Goal: Information Seeking & Learning: Learn about a topic

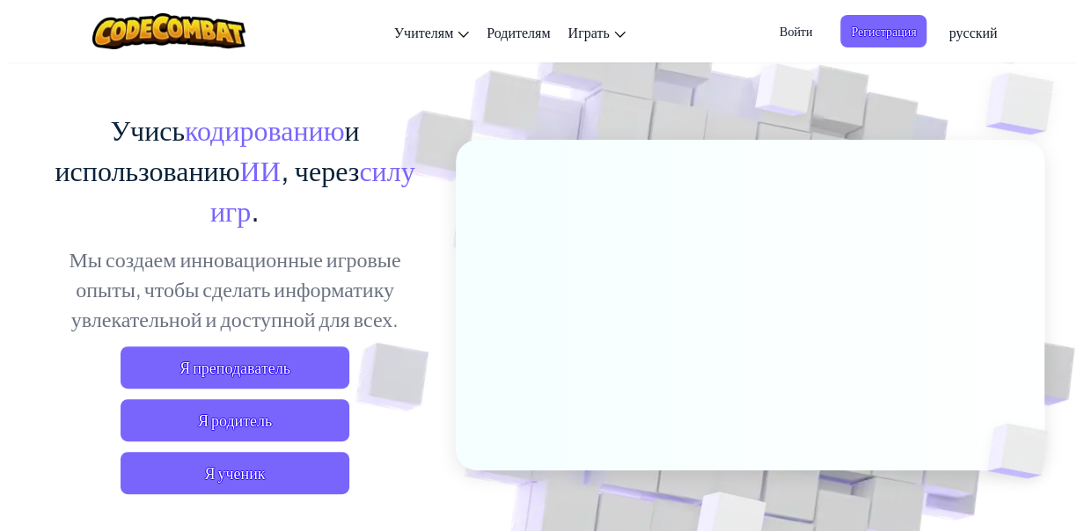
scroll to position [176, 0]
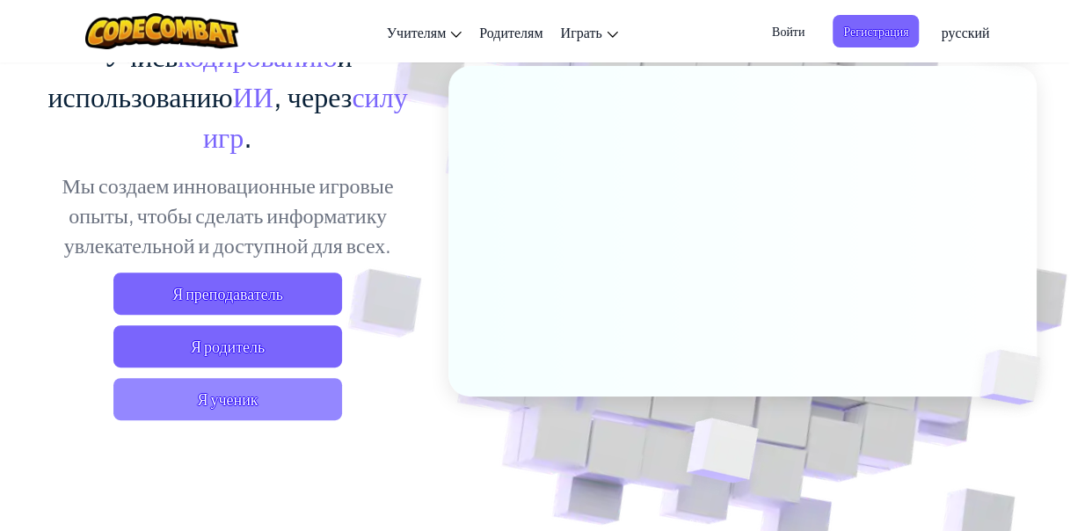
click at [240, 394] on span "Я ученик" at bounding box center [227, 399] width 229 height 42
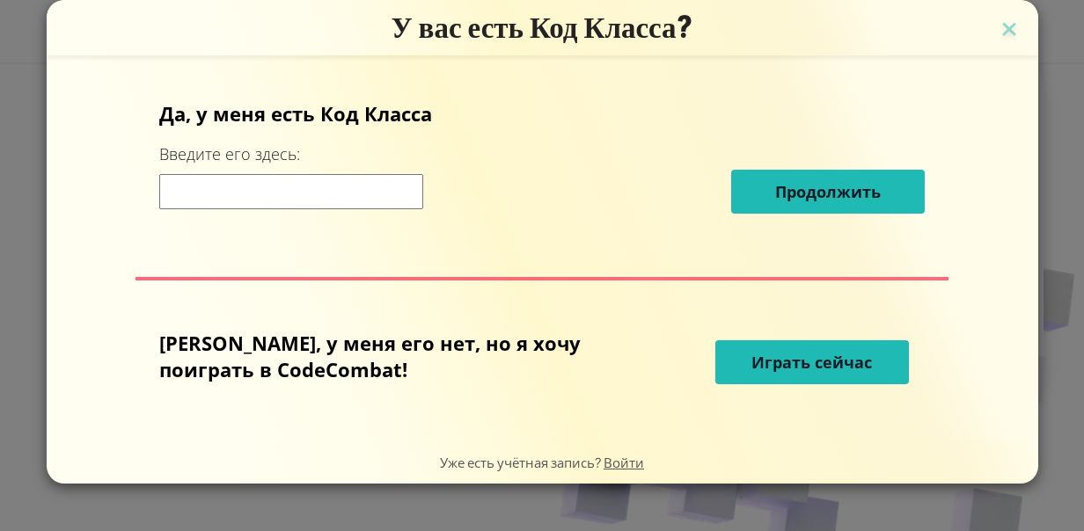
click at [837, 354] on button "Играть сейчас" at bounding box center [812, 362] width 194 height 44
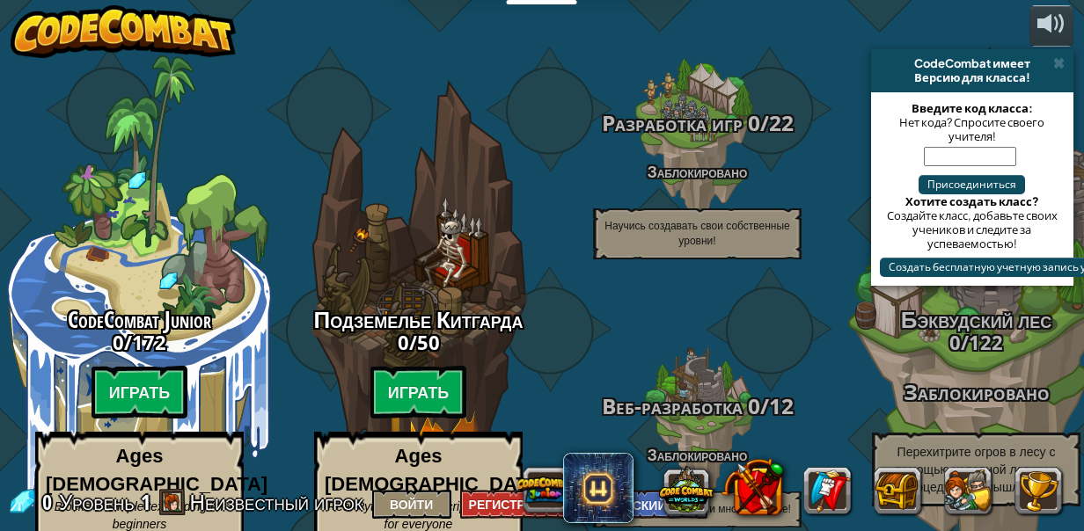
select select "ru"
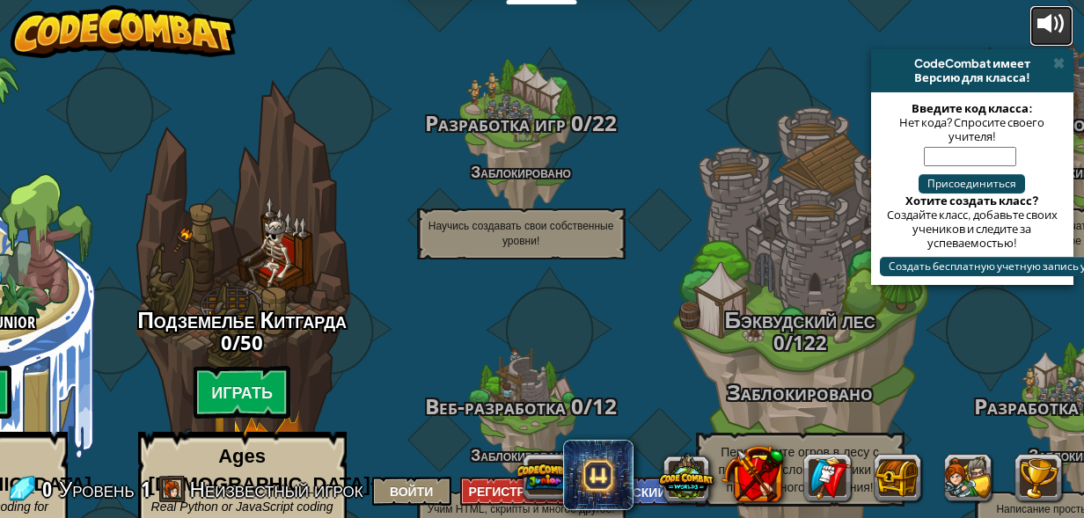
click at [1045, 23] on div at bounding box center [1051, 24] width 28 height 28
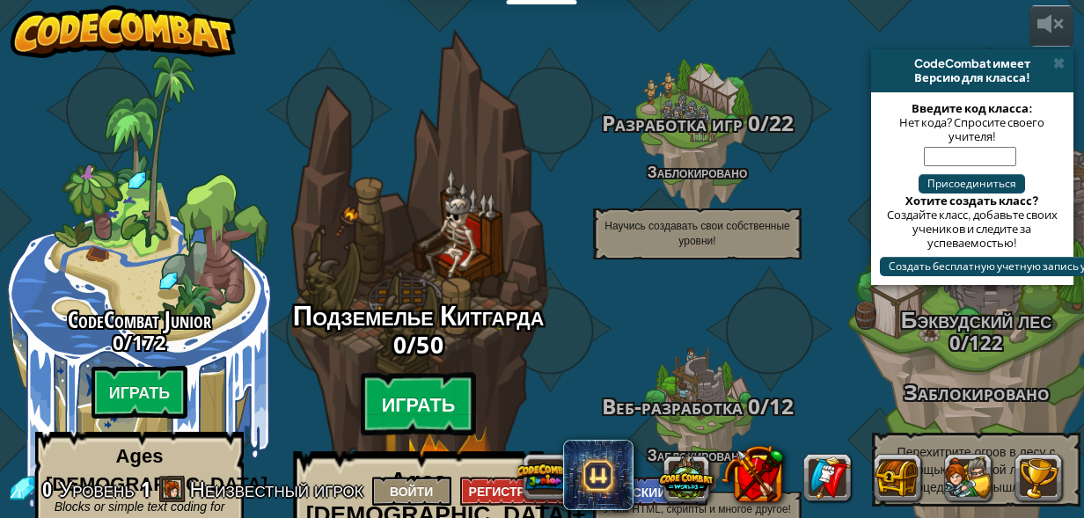
click at [379, 373] on btn "Играть" at bounding box center [419, 404] width 116 height 63
select select "ru"
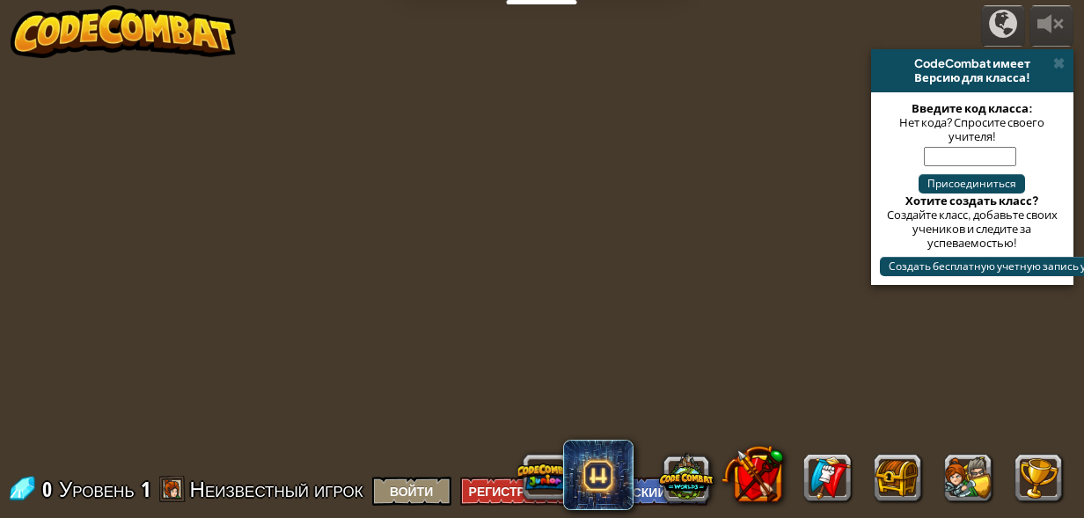
select select "ru"
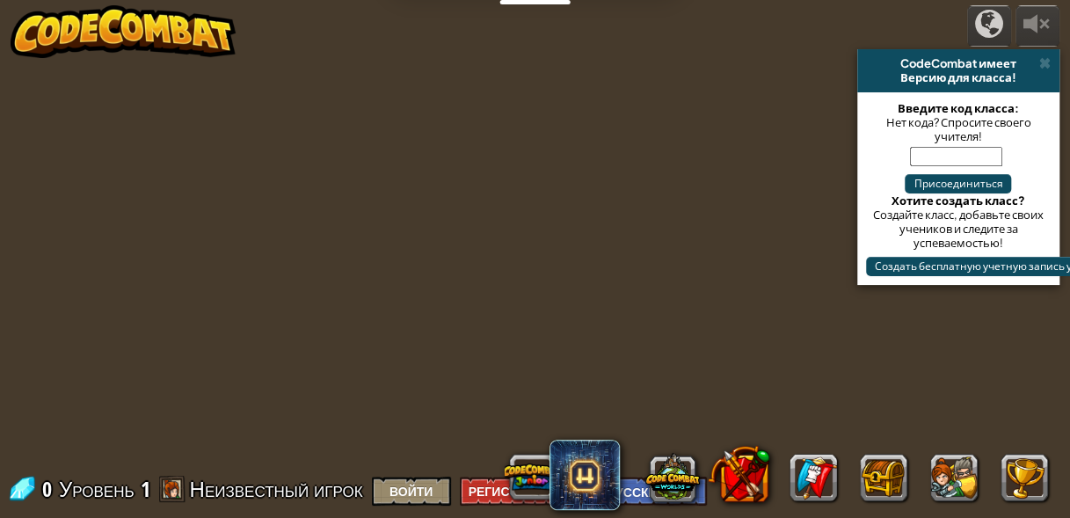
select select "ru"
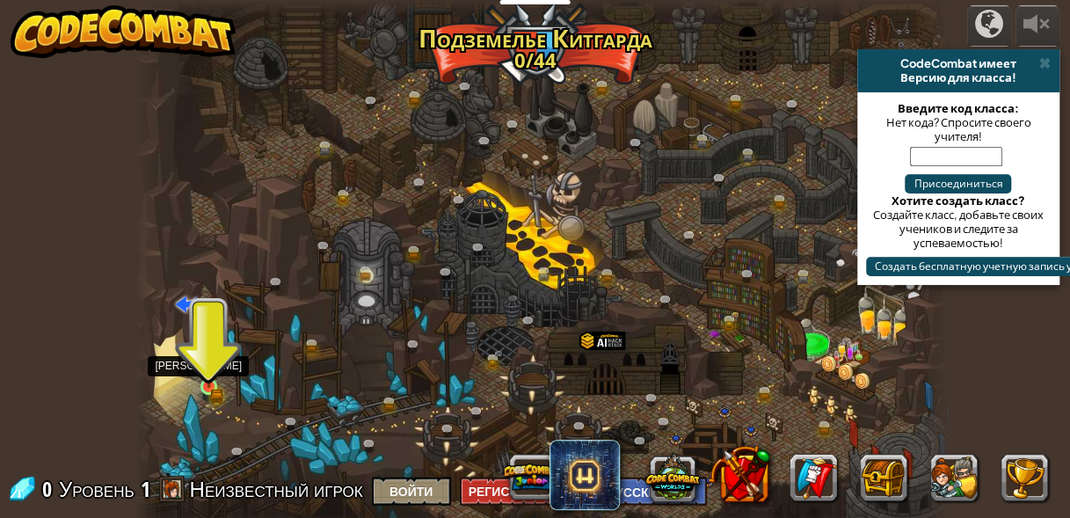
click at [211, 380] on img at bounding box center [209, 367] width 18 height 41
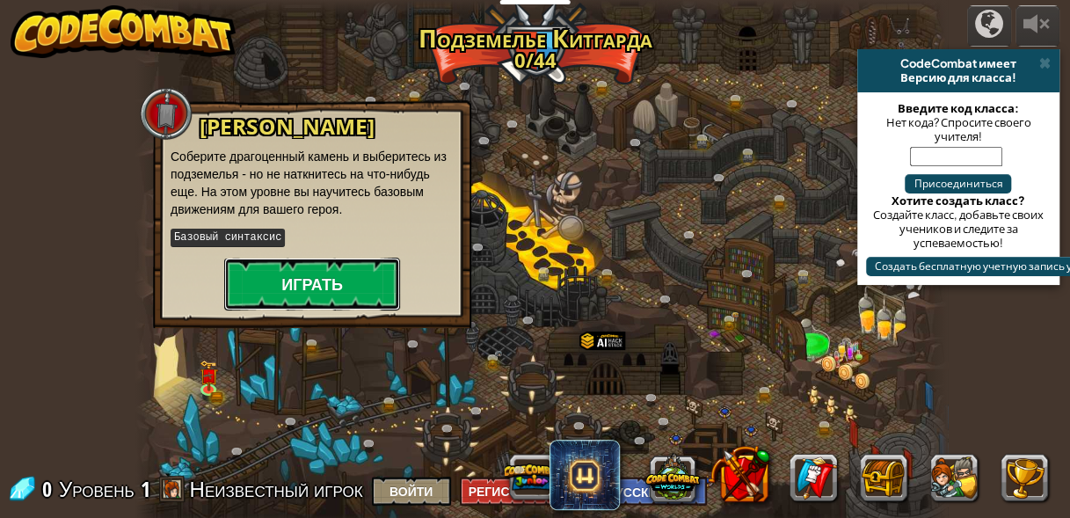
click at [329, 290] on button "Играть" at bounding box center [312, 284] width 176 height 53
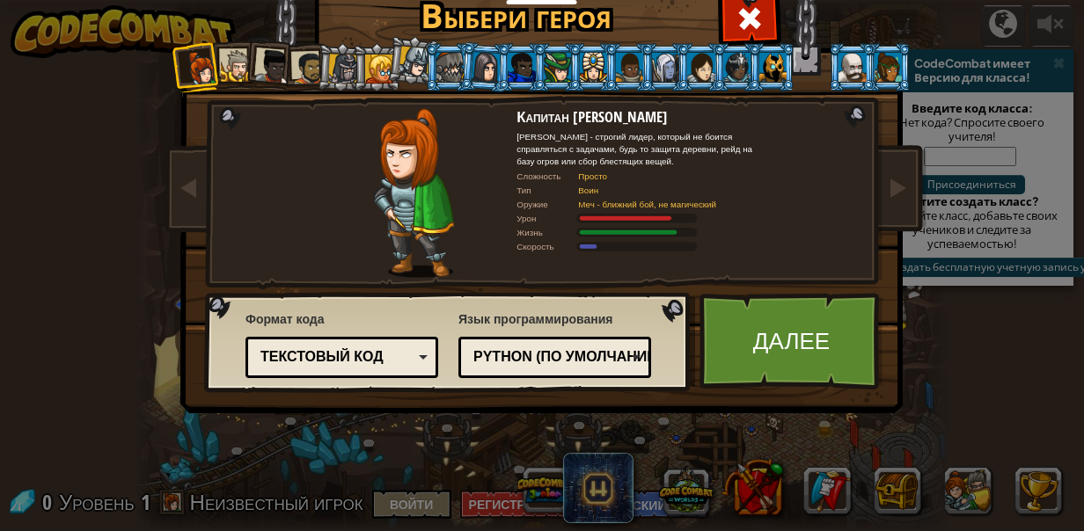
click at [400, 66] on div at bounding box center [415, 63] width 32 height 32
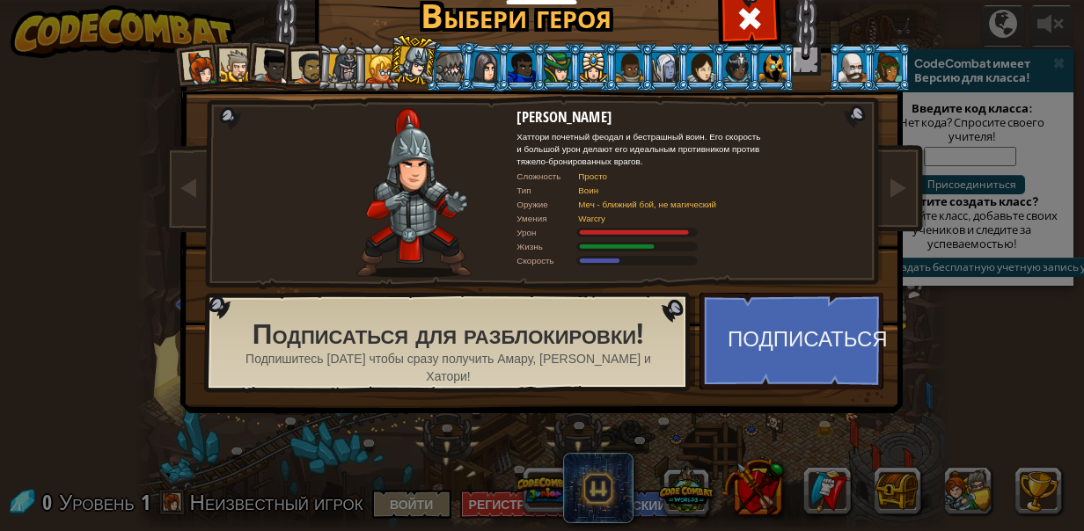
click at [298, 72] on div at bounding box center [308, 68] width 33 height 33
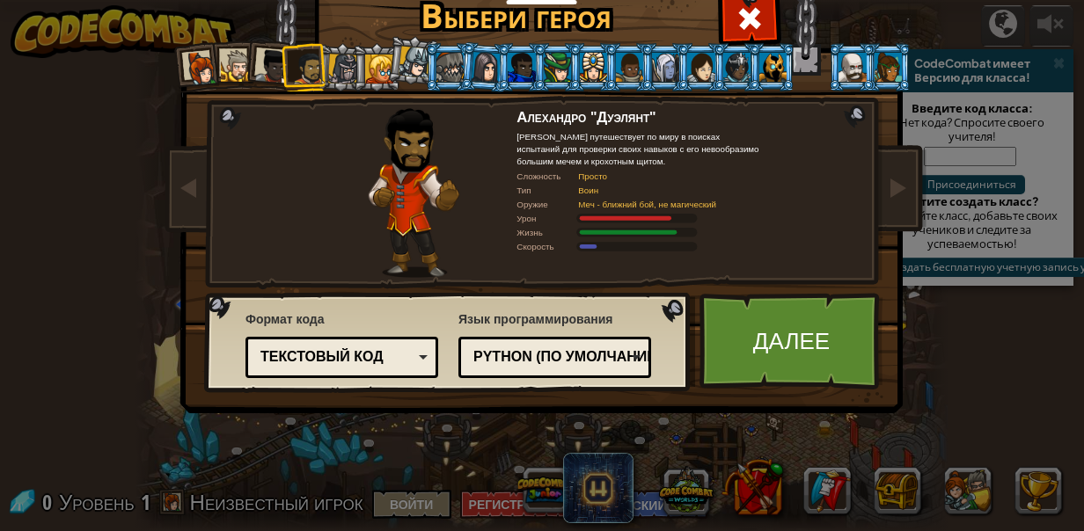
click at [267, 64] on div at bounding box center [272, 66] width 35 height 35
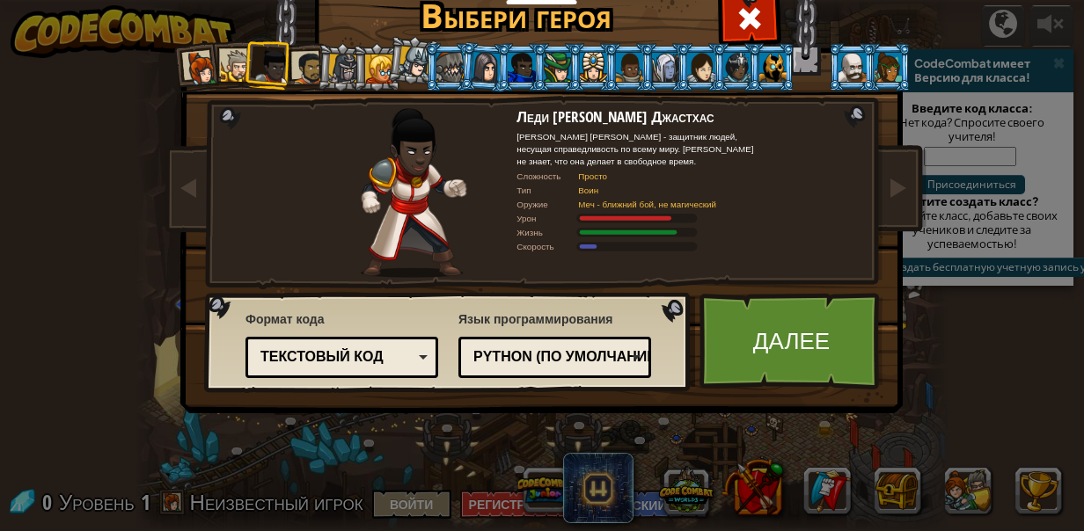
click at [230, 76] on div at bounding box center [237, 66] width 33 height 33
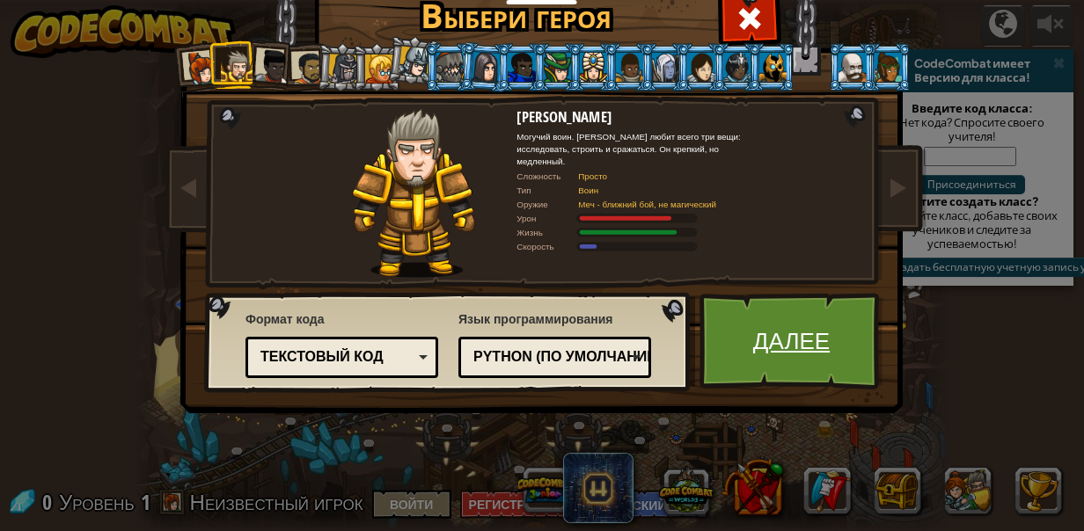
click at [741, 336] on link "Далее" at bounding box center [791, 341] width 184 height 97
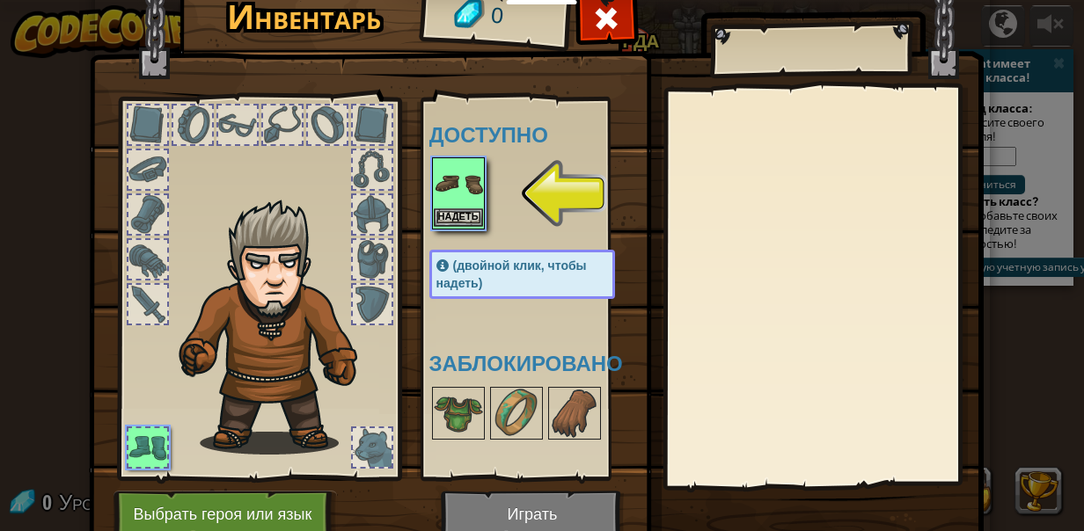
click at [449, 207] on img at bounding box center [458, 183] width 49 height 49
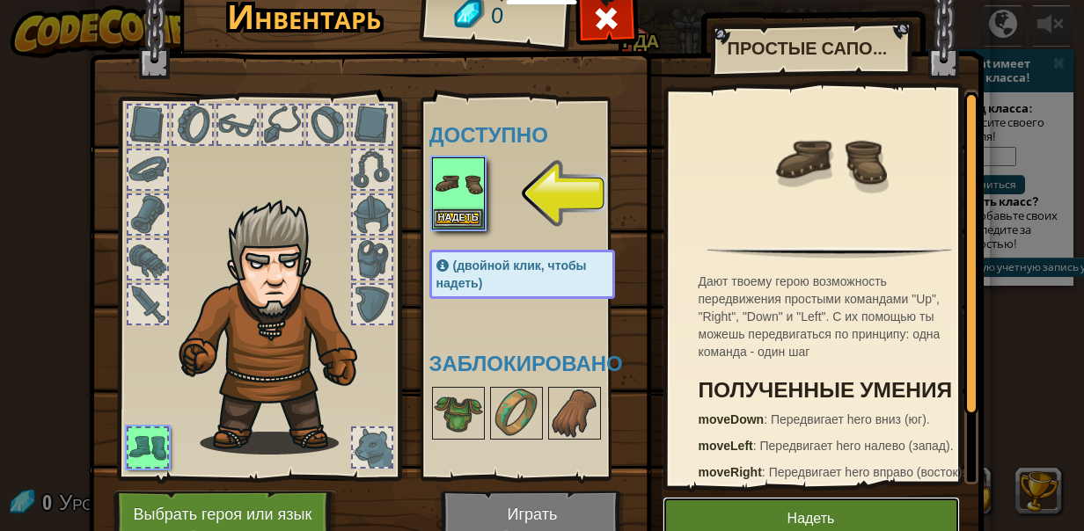
click at [724, 514] on button "Надеть" at bounding box center [810, 519] width 297 height 44
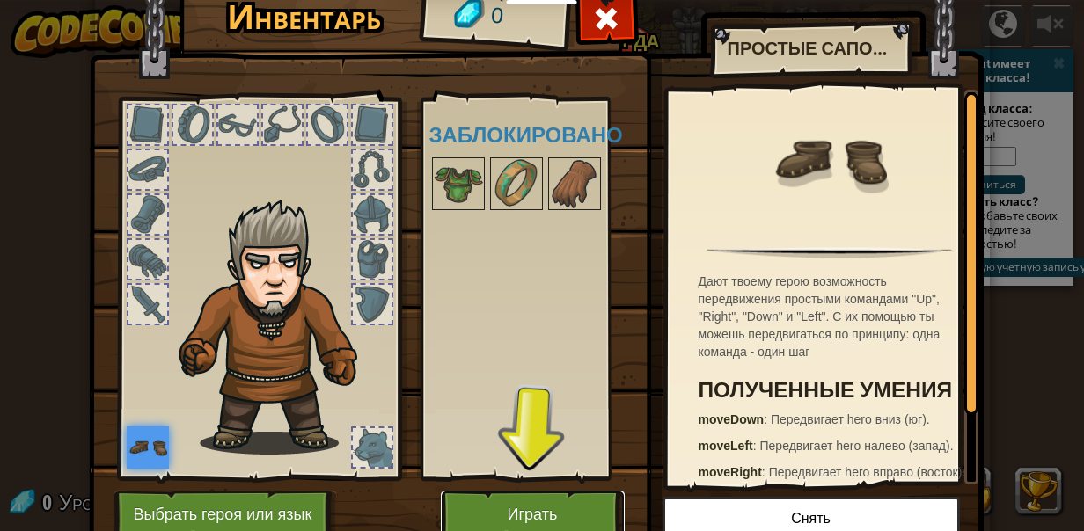
click at [530, 500] on button "Играть" at bounding box center [533, 515] width 184 height 48
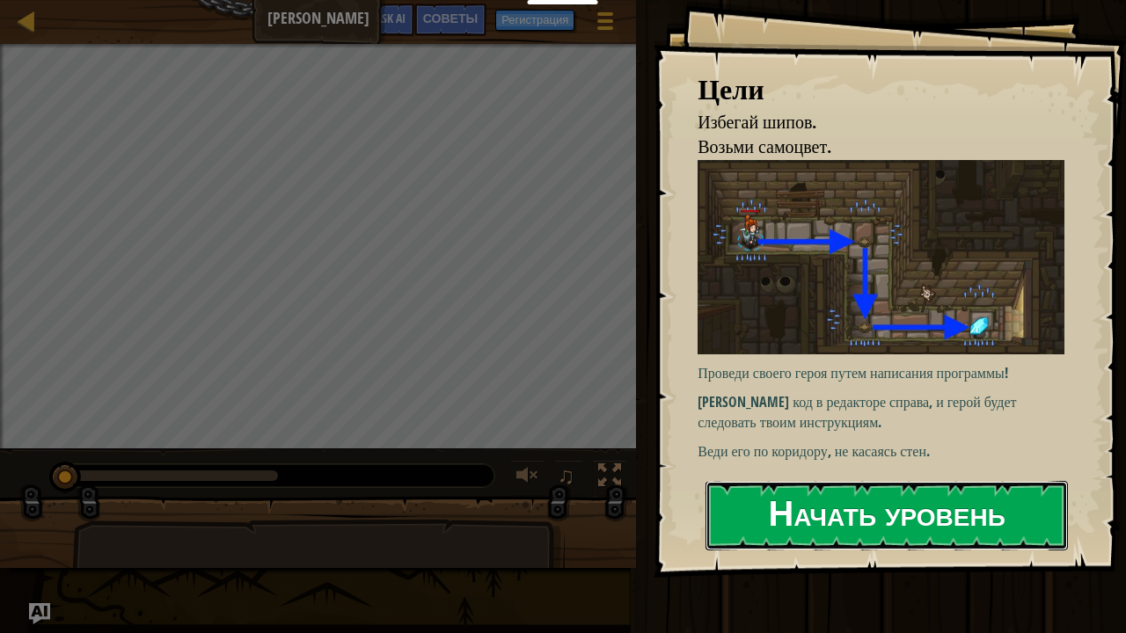
click at [913, 522] on button "Начать уровень" at bounding box center [886, 515] width 362 height 69
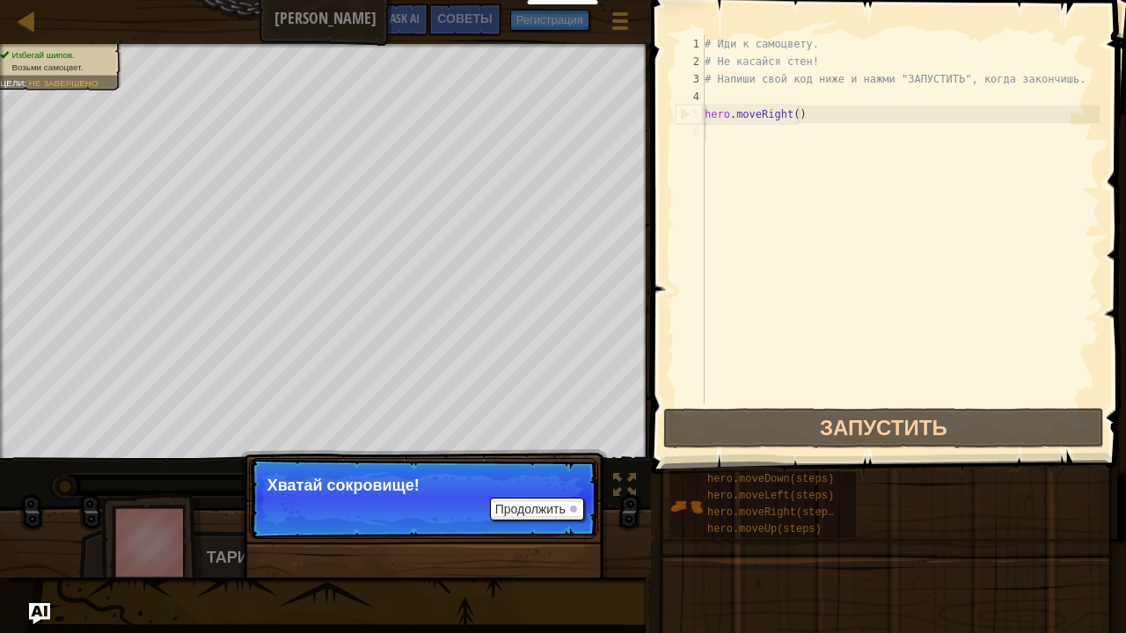
click at [440, 451] on div "Избегай шипов. Возьми самоцвет. Цели : Не завершено ♫ Тарин 11 x: 7 y: 18 x: 18…" at bounding box center [563, 311] width 1126 height 534
click at [507, 505] on button "Продолжить" at bounding box center [537, 509] width 94 height 23
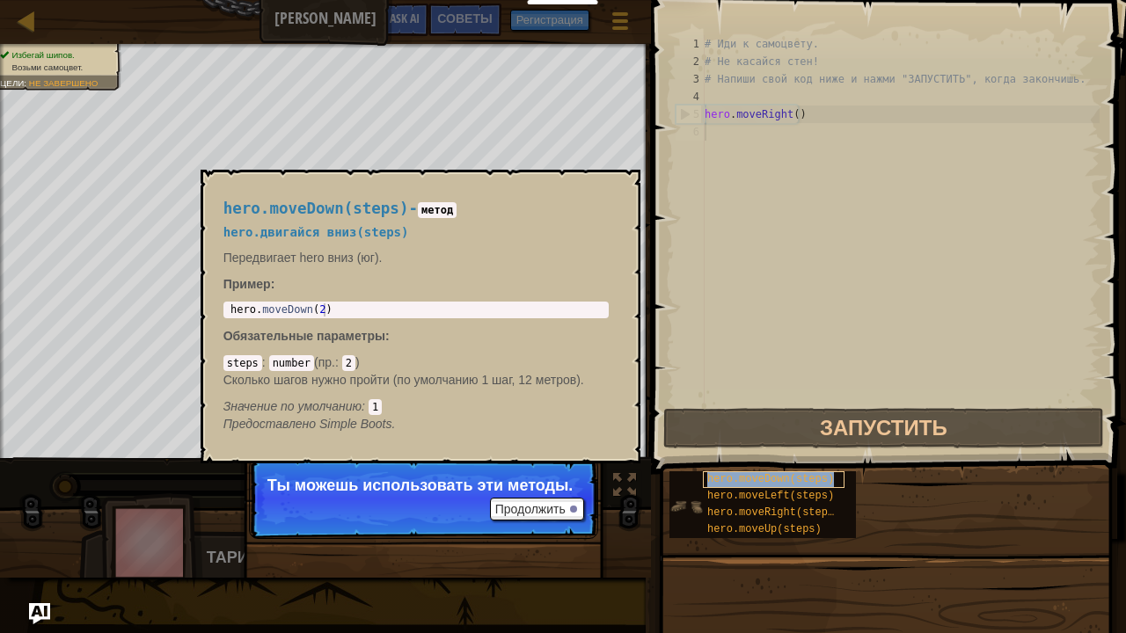
click at [707, 479] on span "hero.moveDown(steps)" at bounding box center [770, 479] width 127 height 12
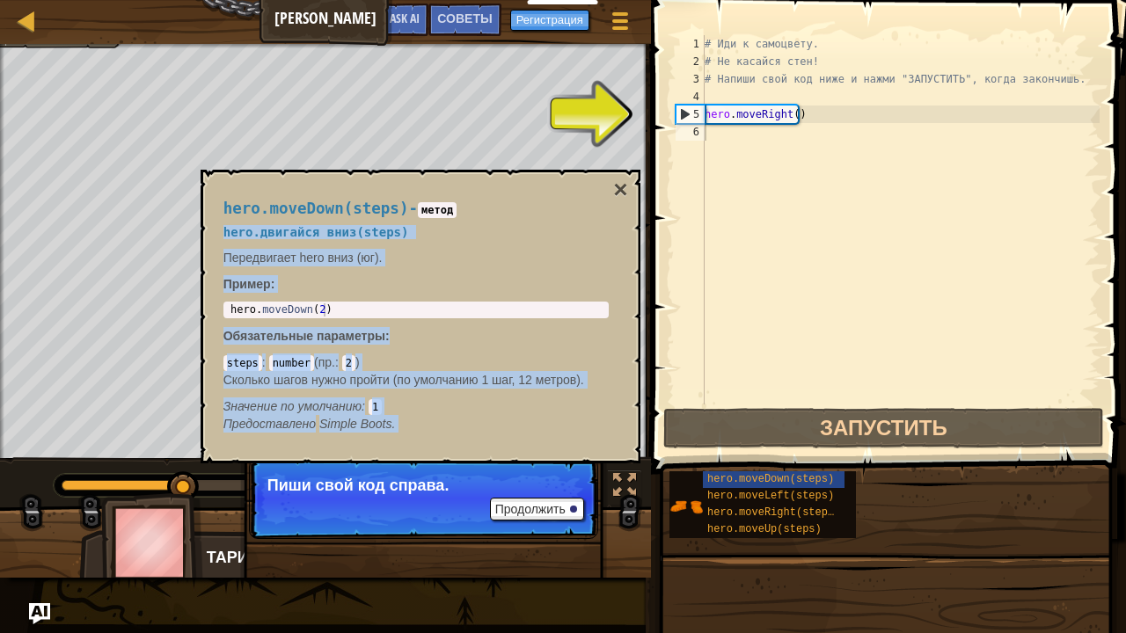
click at [616, 173] on div "hero.moveDown(steps) - метод hero.двигайся вниз(steps) Передвигает hero вниз (ю…" at bounding box center [421, 317] width 440 height 294
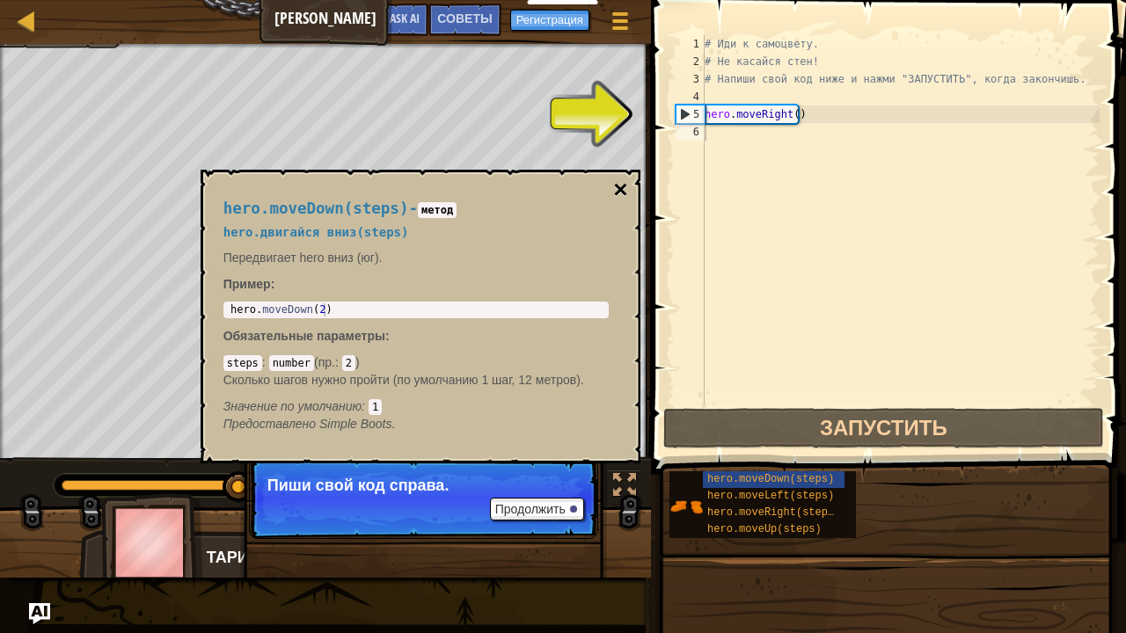
click at [622, 184] on button "×" at bounding box center [620, 190] width 14 height 25
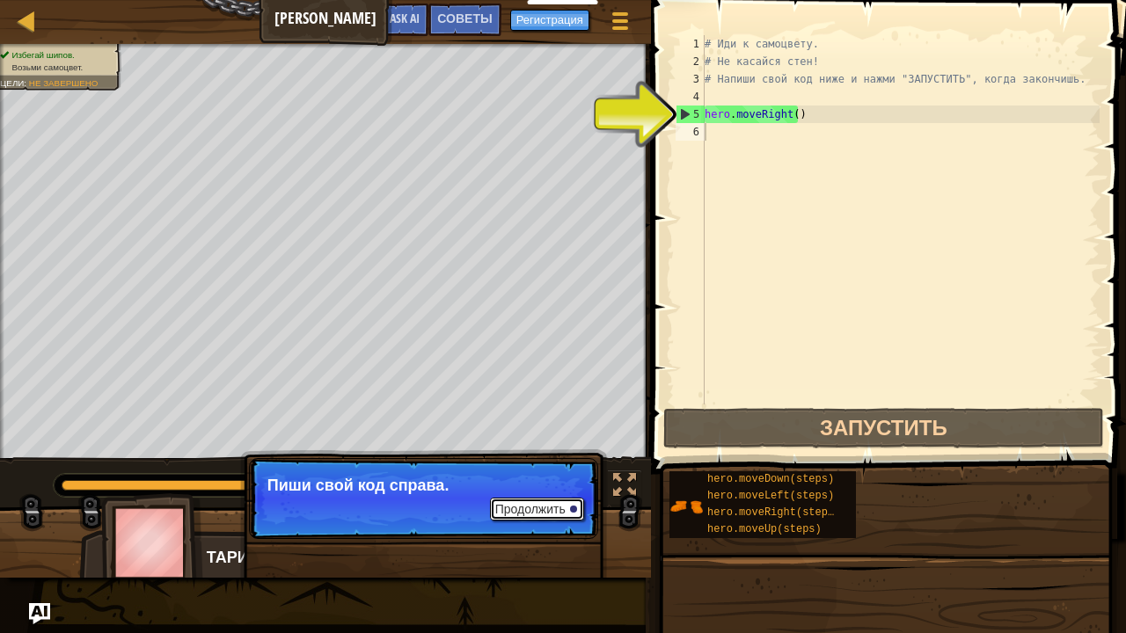
click at [552, 500] on button "Продолжить" at bounding box center [537, 509] width 94 height 23
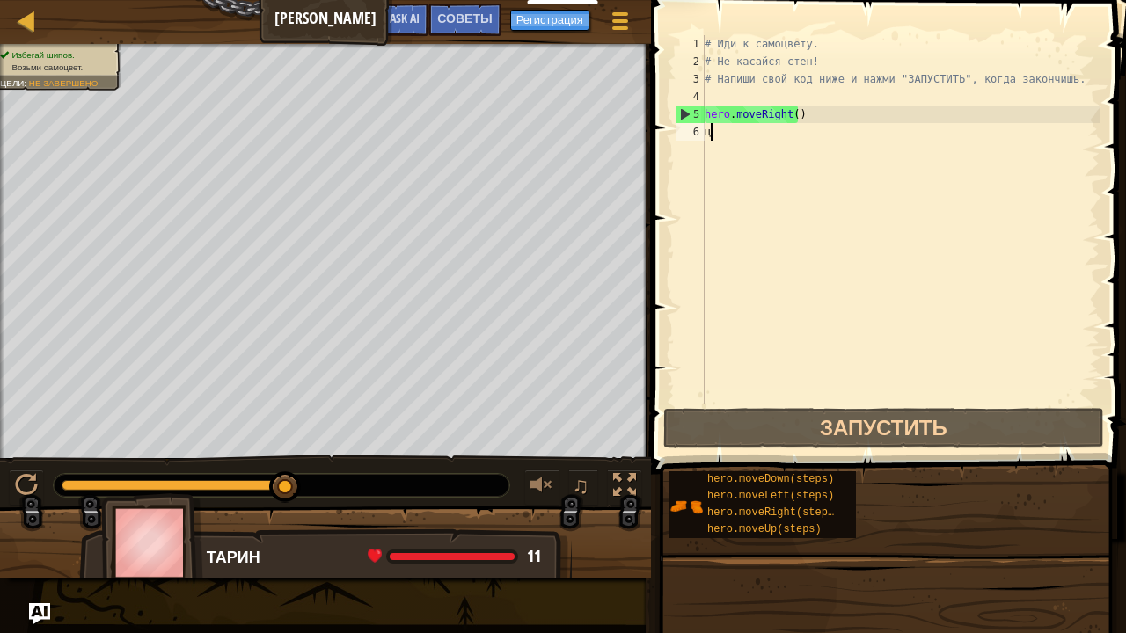
scroll to position [8, 0]
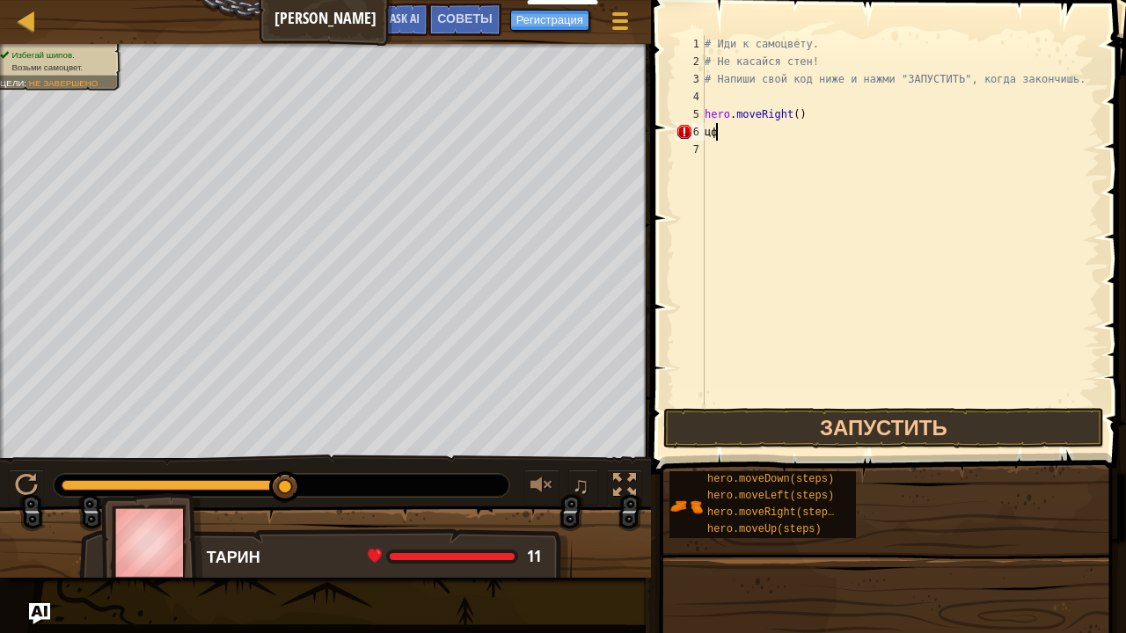
type textarea "цфы"
type textarea "ц"
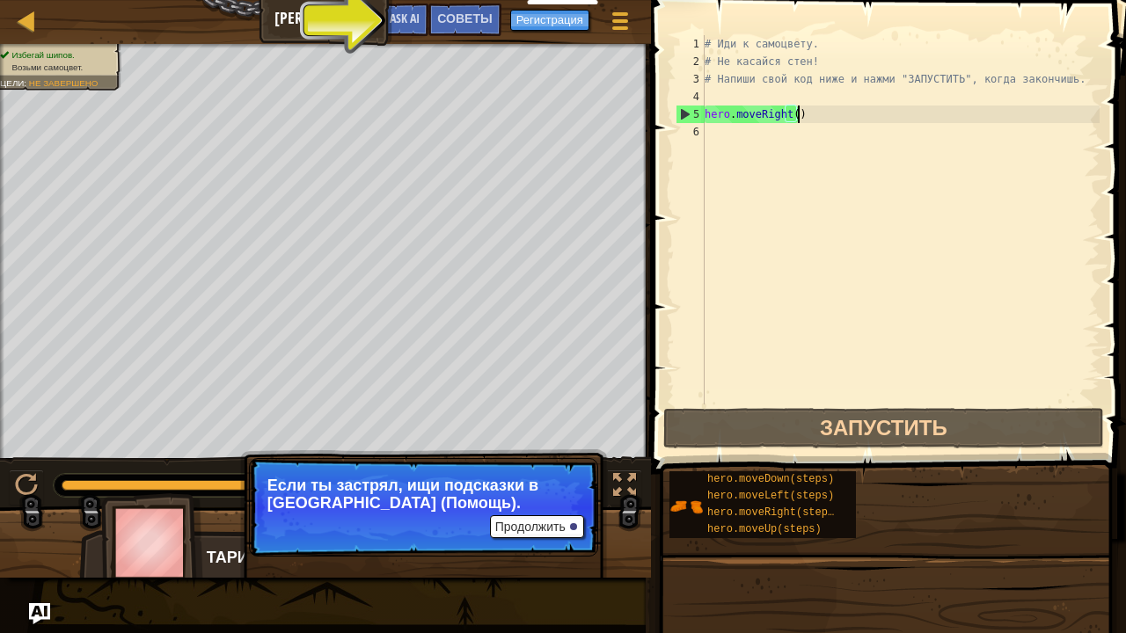
type textarea "hero.moveRight()"
click at [545, 528] on button "Продолжить" at bounding box center [537, 526] width 94 height 23
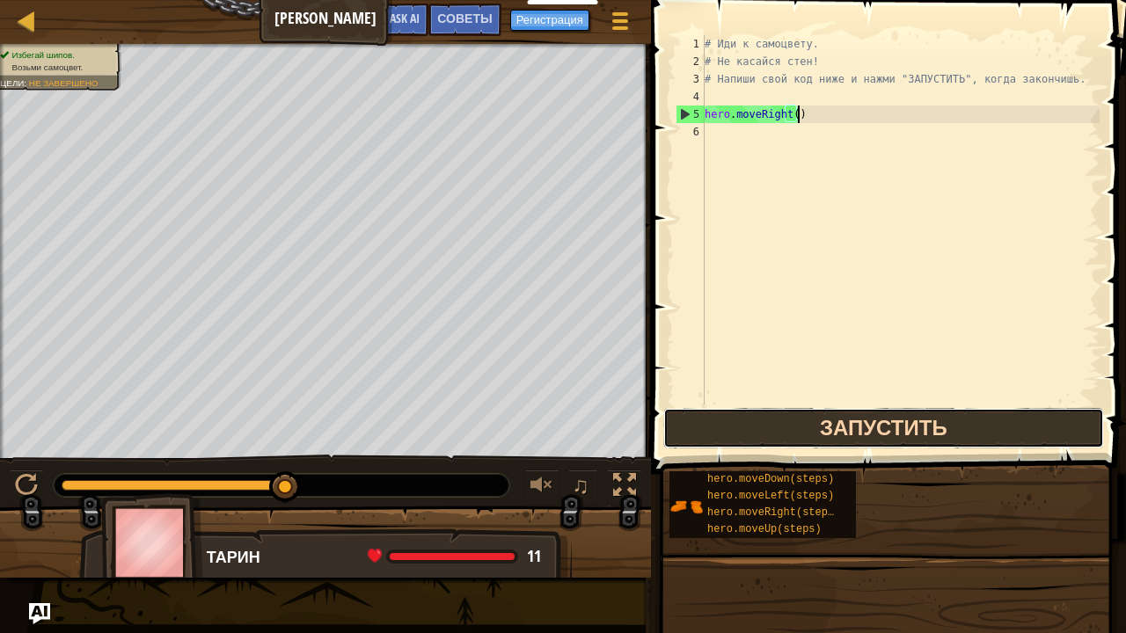
click at [802, 440] on button "Запустить" at bounding box center [883, 428] width 441 height 40
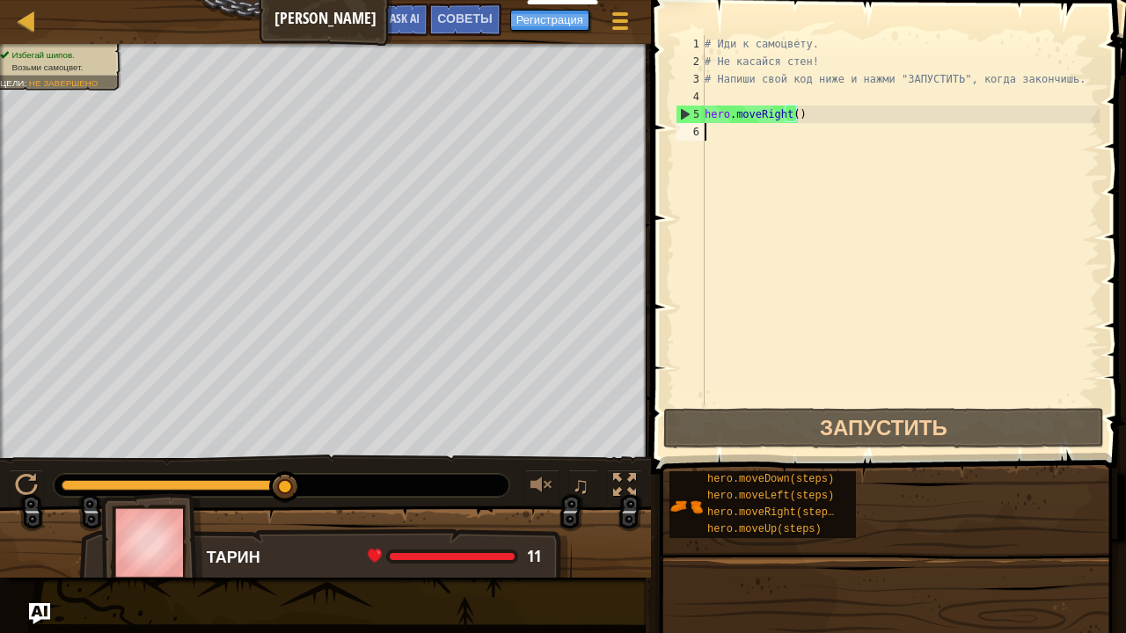
click at [721, 135] on div "# Иди к самоцвету. # Не касайся стен! # Напиши свой код ниже и нажми "ЗАПУСТИТЬ…" at bounding box center [900, 237] width 398 height 405
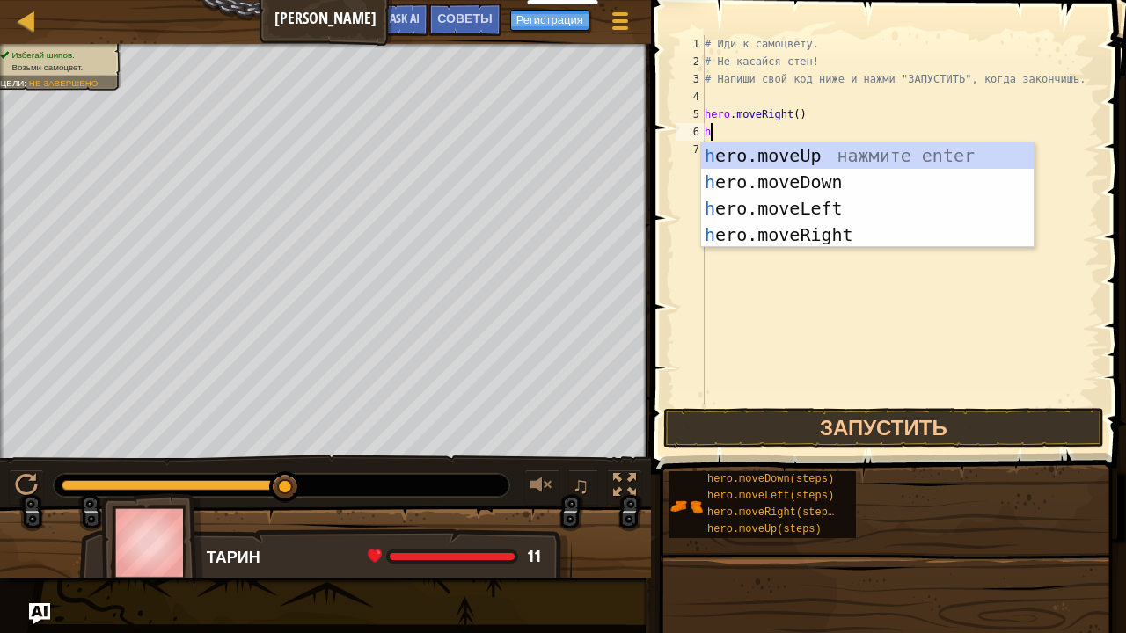
type textarea "he"
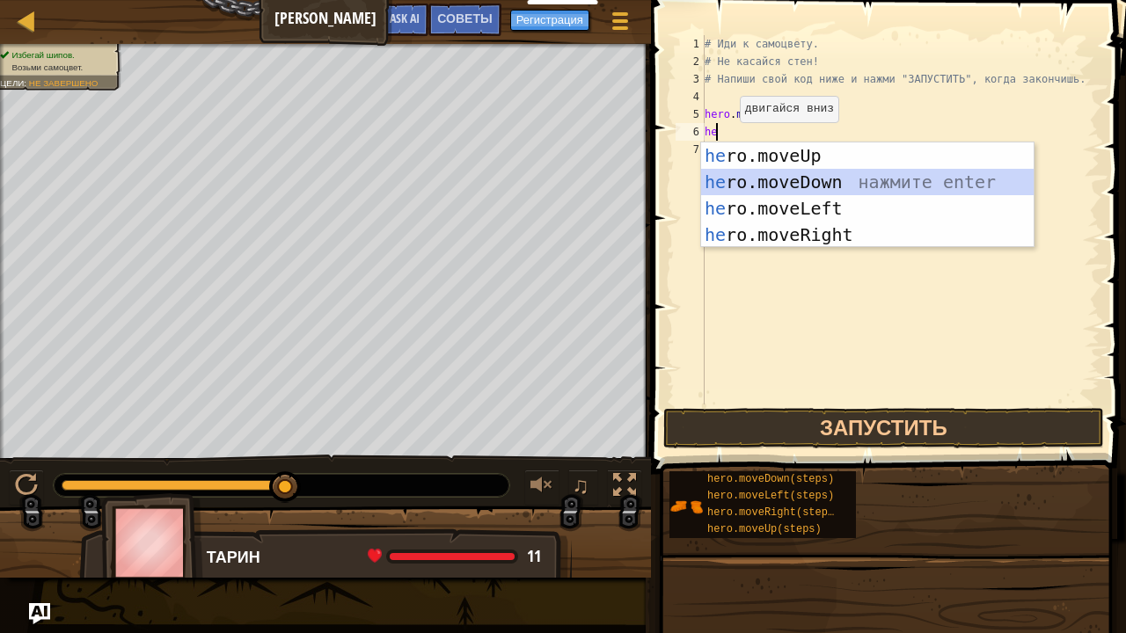
click at [800, 180] on div "he ro.moveUp нажмите enter he ro.moveDown нажмите enter he ro.moveLeft нажмите …" at bounding box center [867, 221] width 333 height 158
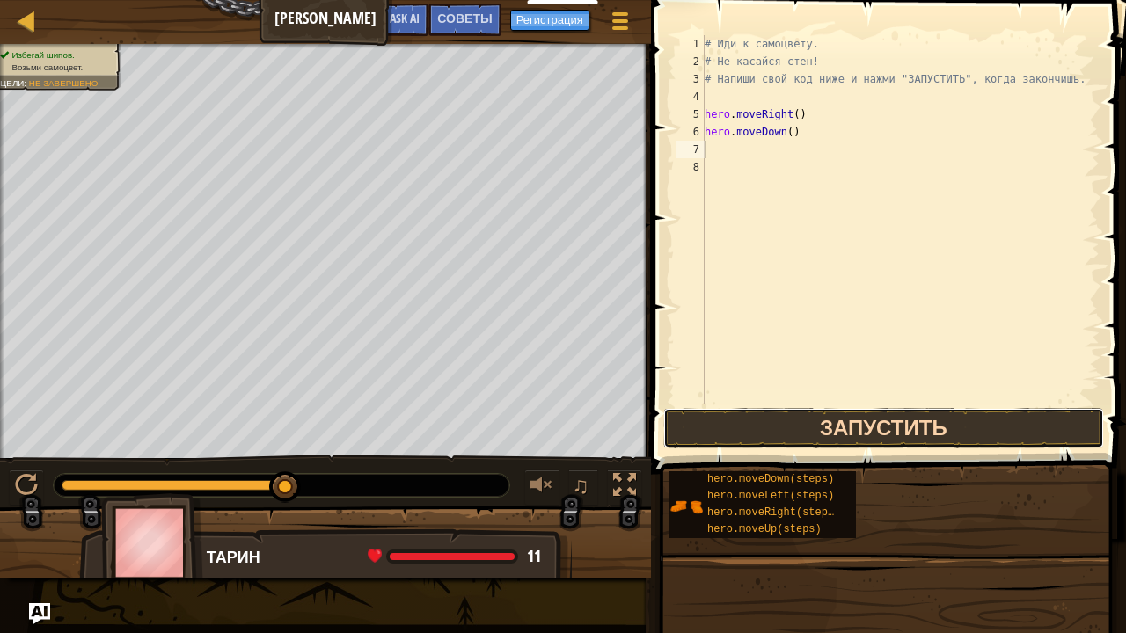
click at [773, 429] on button "Запустить" at bounding box center [883, 428] width 441 height 40
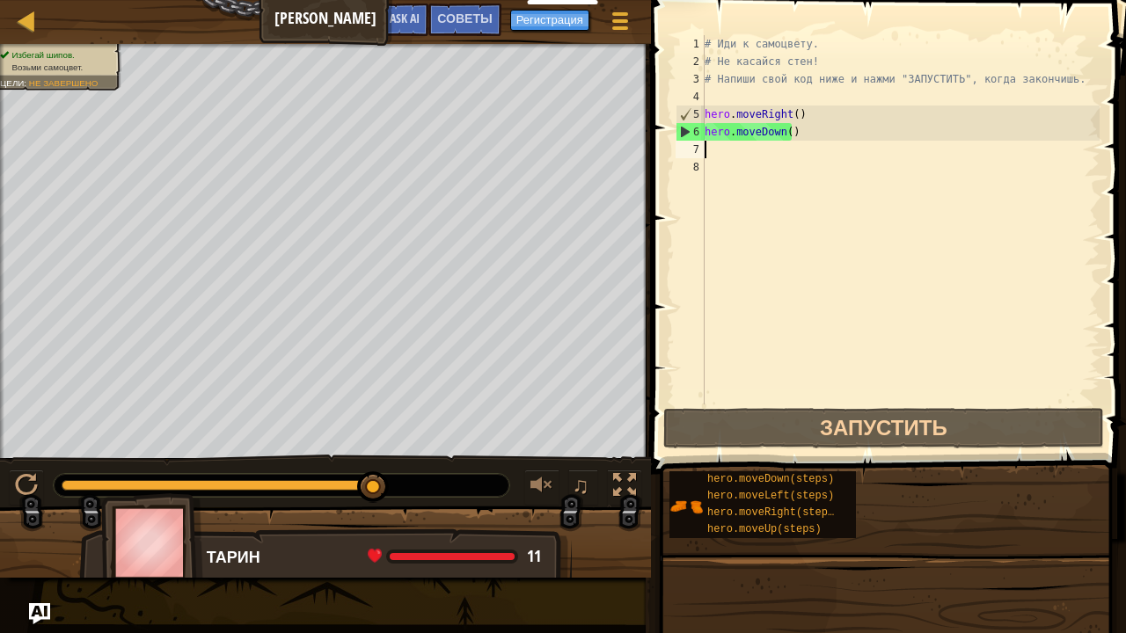
click at [718, 156] on div "# Иди к самоцвету. # Не касайся стен! # Напиши свой код ниже и нажми "ЗАПУСТИТЬ…" at bounding box center [900, 237] width 398 height 405
click at [709, 149] on div "# Иди к самоцвету. # Не касайся стен! # Напиши свой код ниже и нажми "ЗАПУСТИТЬ…" at bounding box center [900, 237] width 398 height 405
type textarea "h"
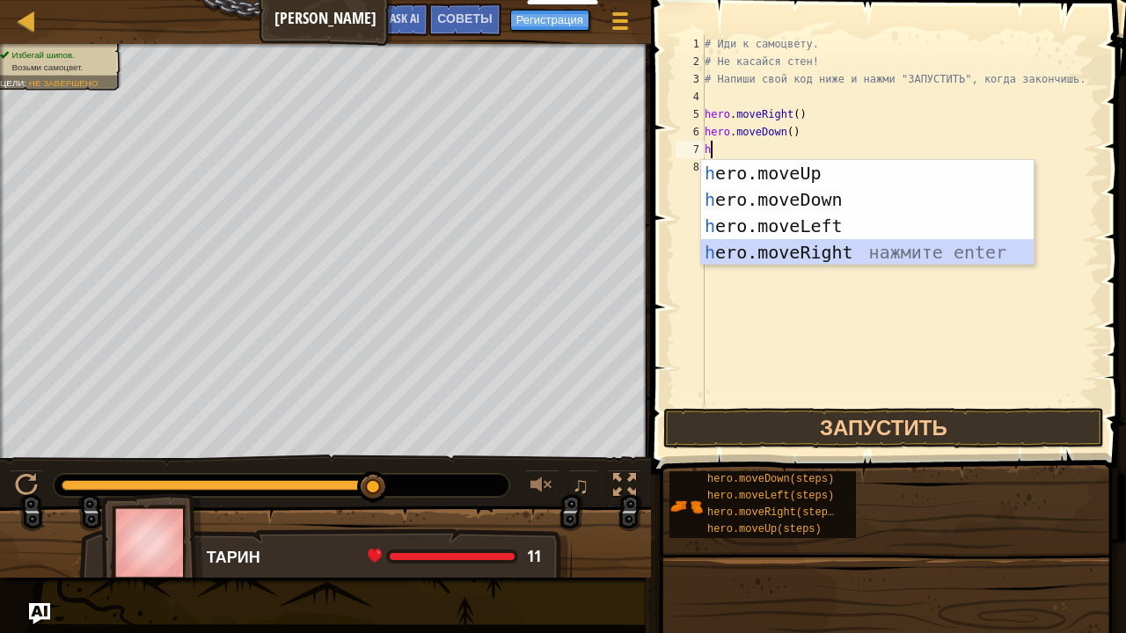
click at [794, 255] on div "h ero.moveUp нажмите enter h ero.moveDown нажмите enter h ero.moveLeft нажмите …" at bounding box center [867, 239] width 333 height 158
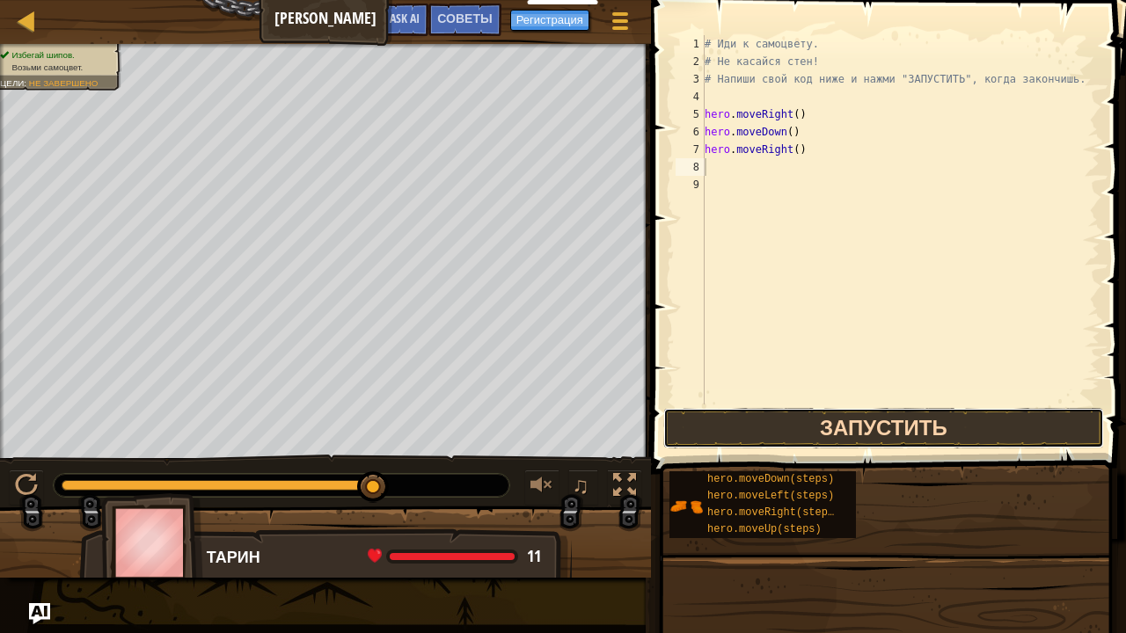
click at [797, 427] on button "Запустить" at bounding box center [883, 428] width 441 height 40
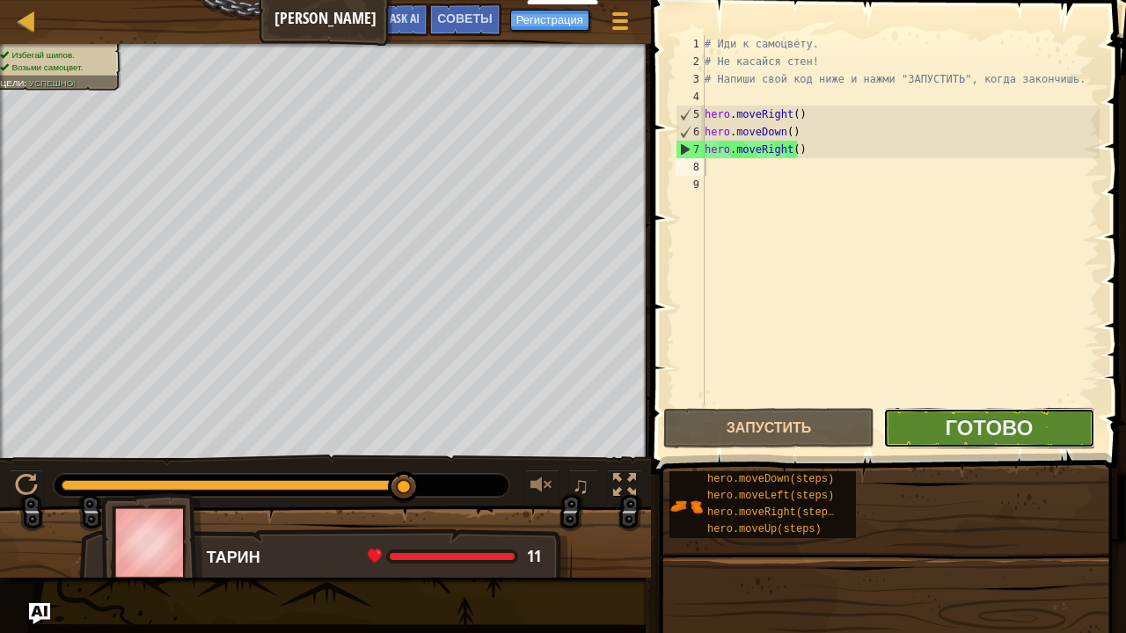
click at [916, 417] on button "Готово" at bounding box center [988, 428] width 211 height 40
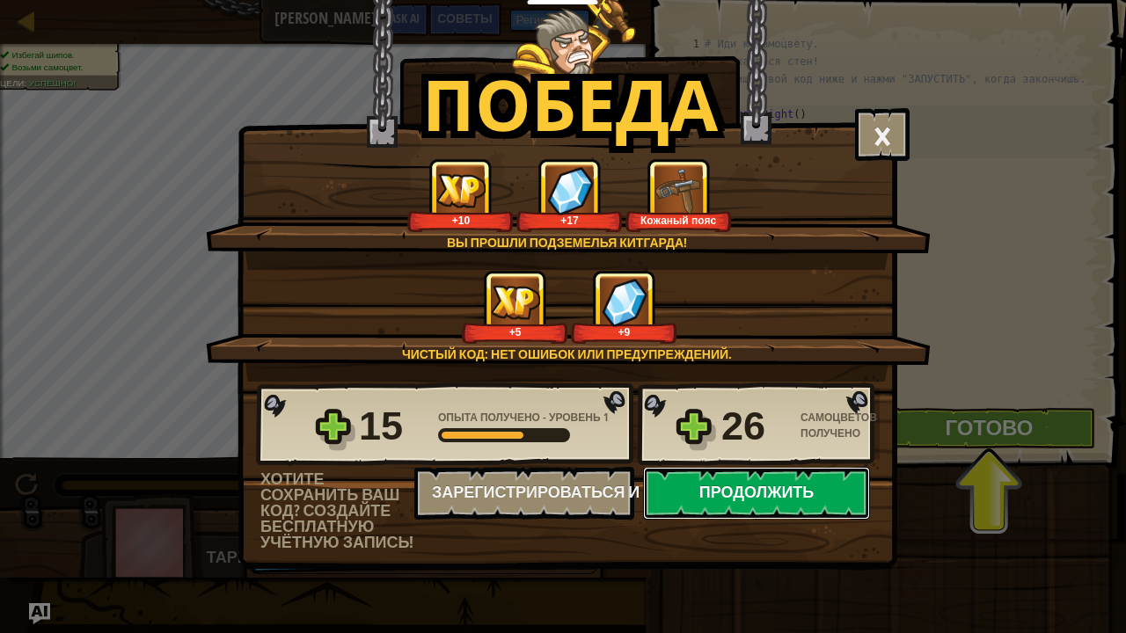
click at [777, 485] on button "Продолжить" at bounding box center [756, 493] width 227 height 53
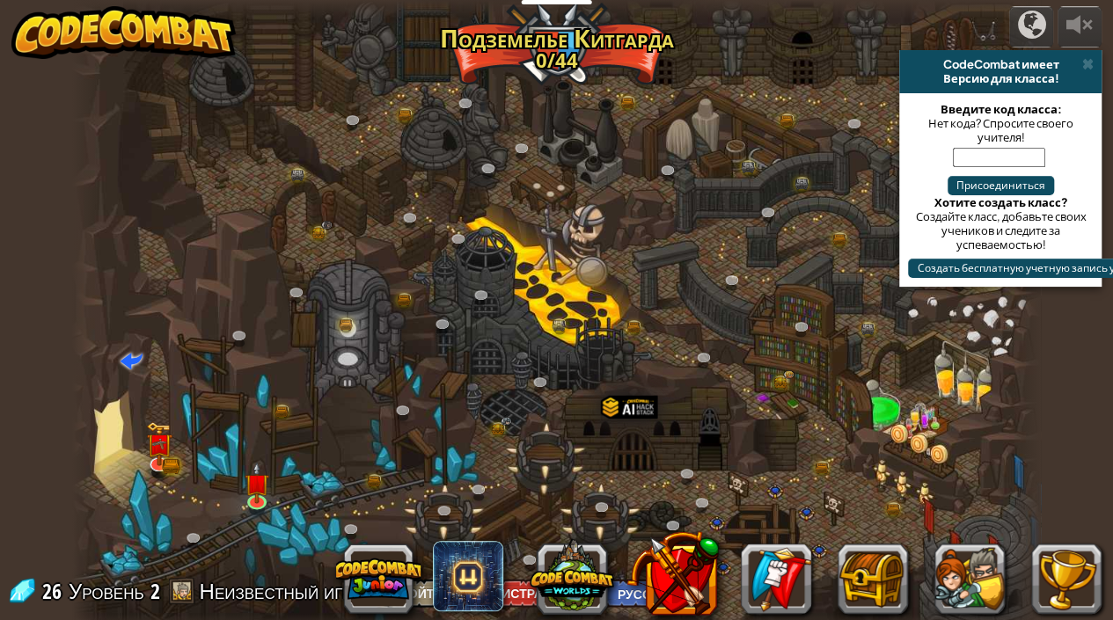
select select "ru"
click at [252, 493] on img at bounding box center [257, 472] width 24 height 55
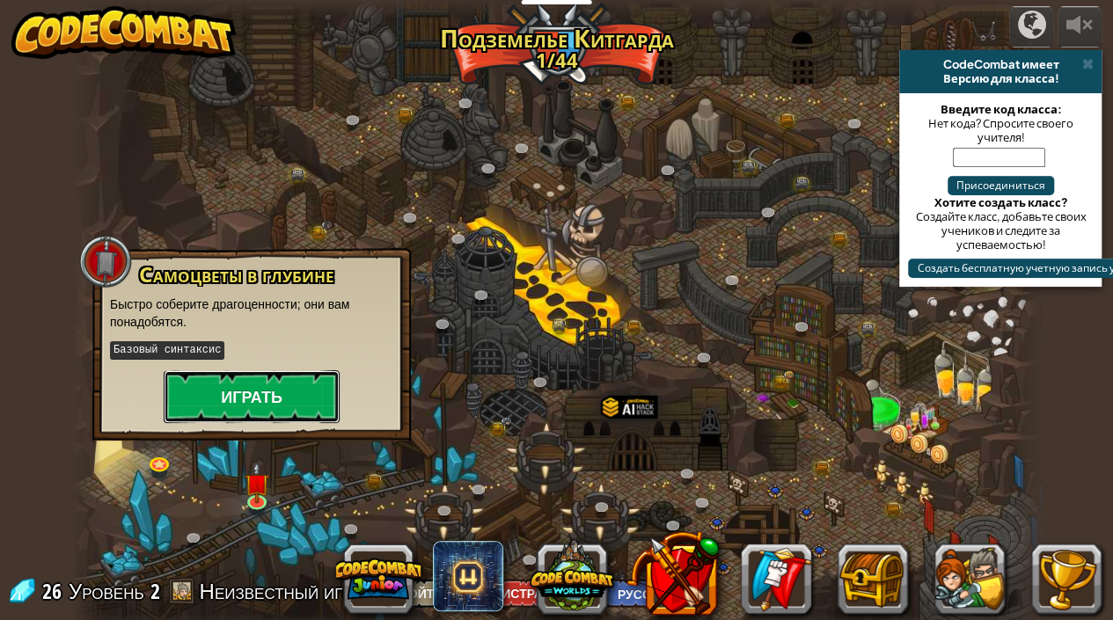
click at [273, 410] on button "Играть" at bounding box center [252, 396] width 176 height 53
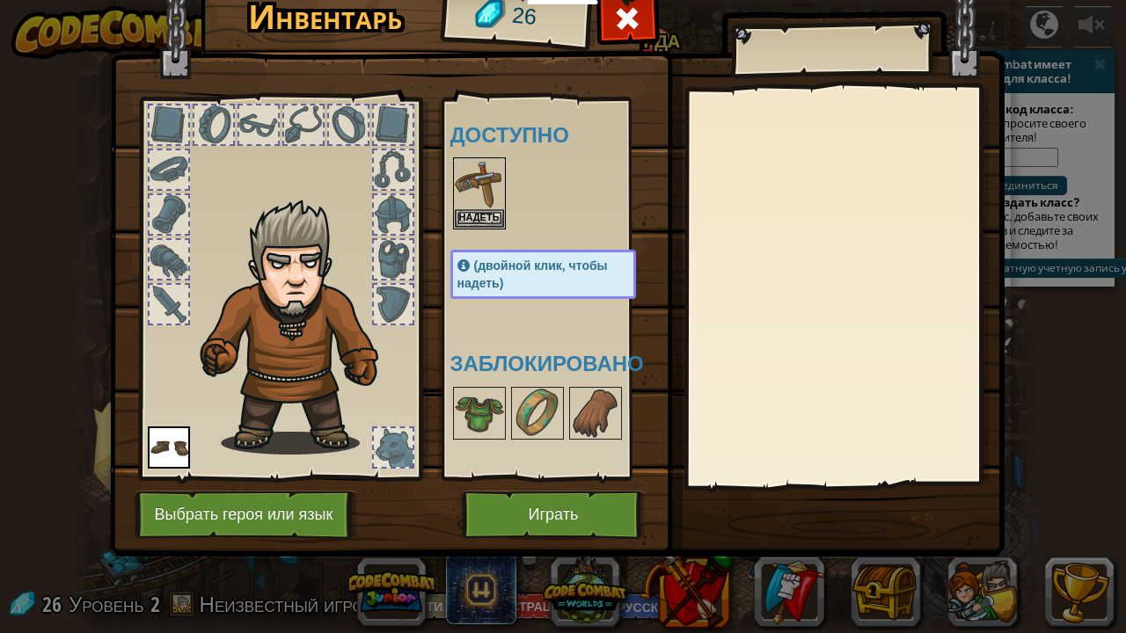
click at [398, 438] on div at bounding box center [393, 447] width 39 height 39
click at [469, 209] on button "Надеть" at bounding box center [479, 217] width 49 height 18
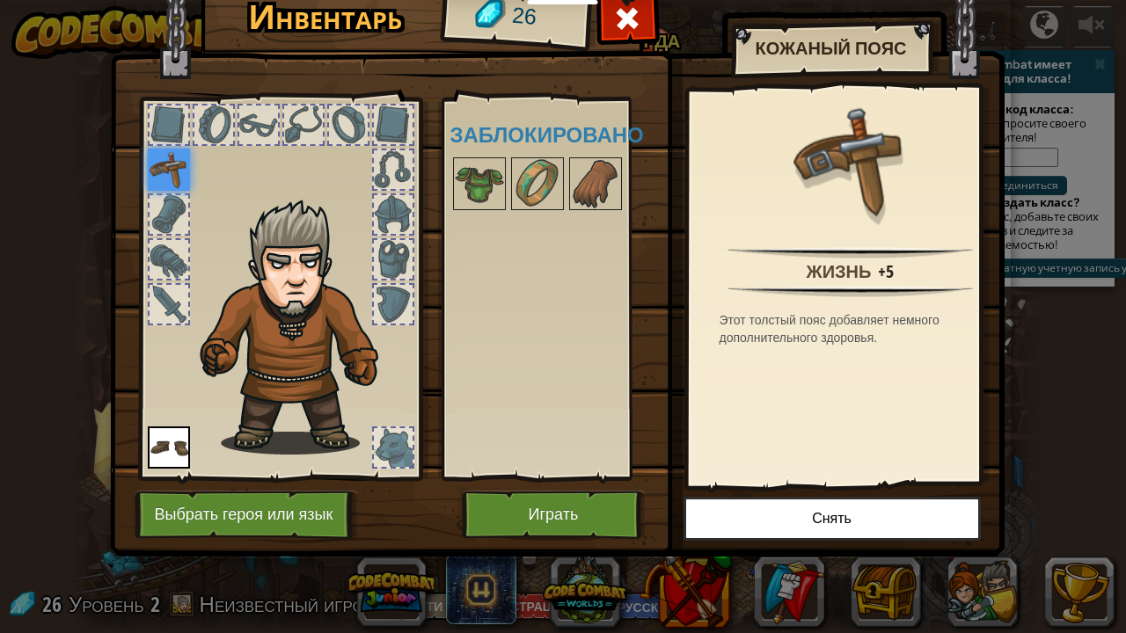
click at [398, 447] on div at bounding box center [393, 447] width 39 height 39
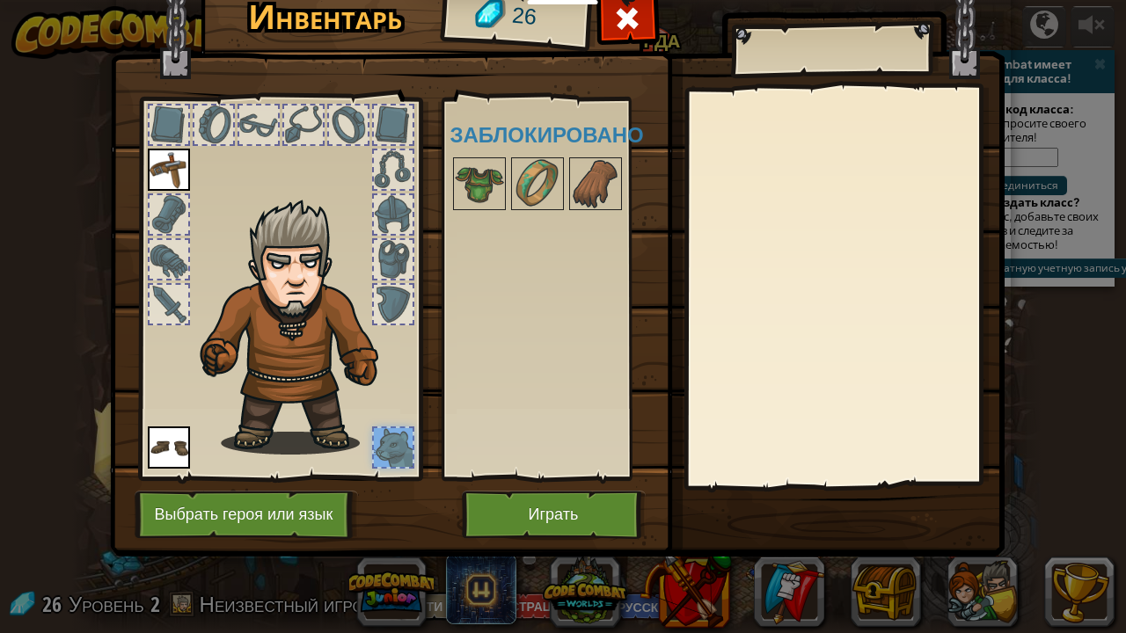
click at [398, 447] on div at bounding box center [393, 447] width 39 height 39
click at [515, 510] on button "Играть" at bounding box center [554, 515] width 184 height 48
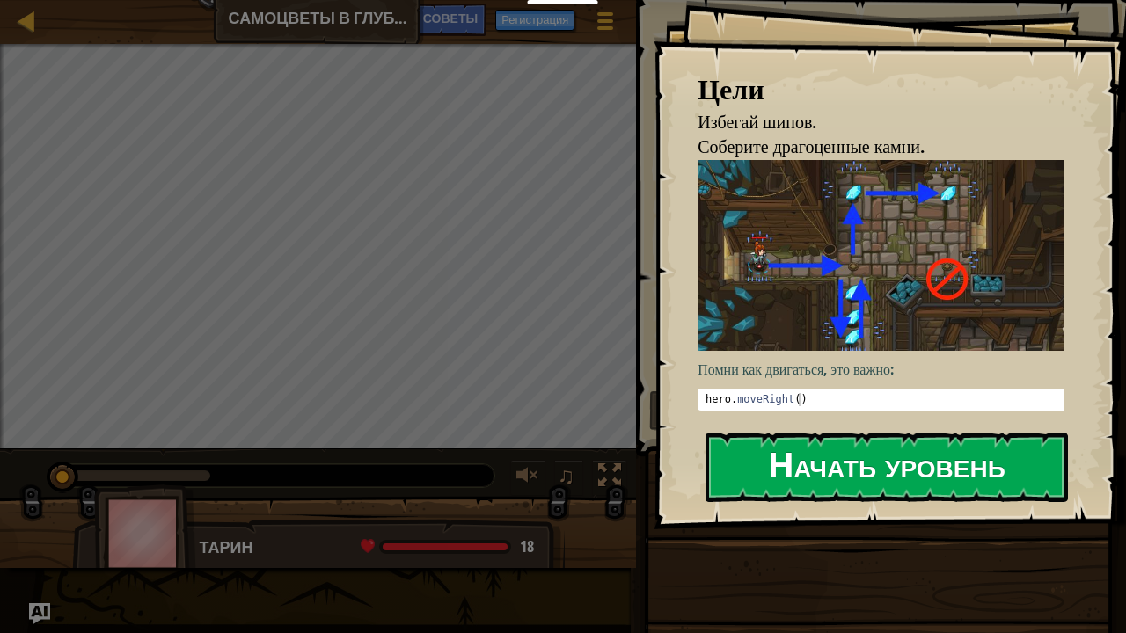
click at [905, 466] on button "Начать уровень" at bounding box center [886, 467] width 362 height 69
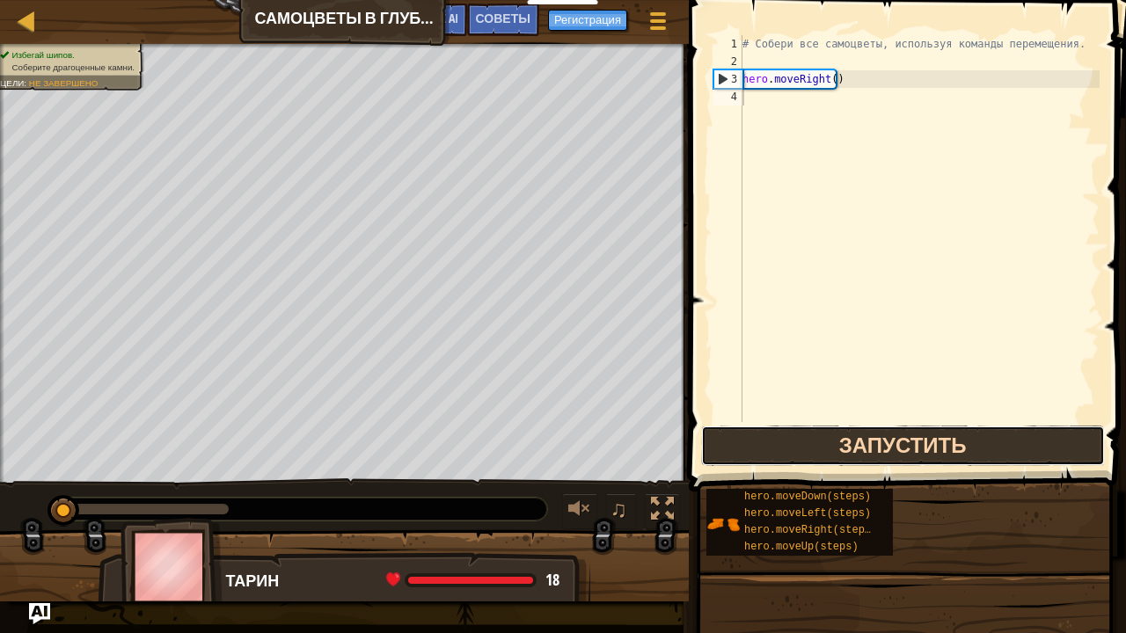
click at [776, 452] on button "Запустить" at bounding box center [903, 446] width 404 height 40
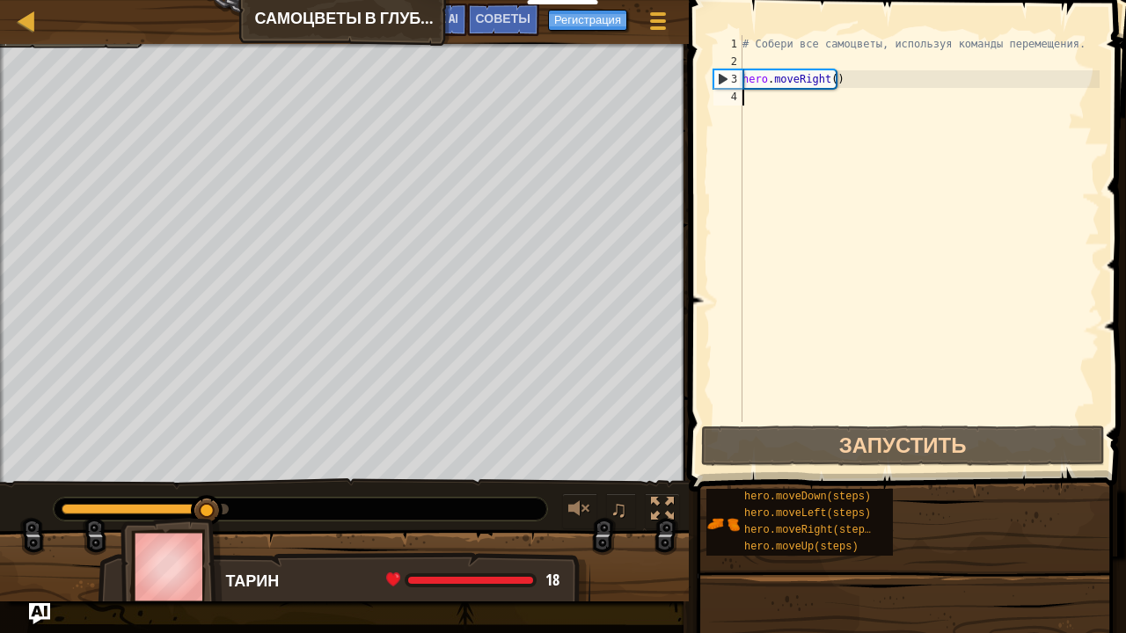
type textarea "h"
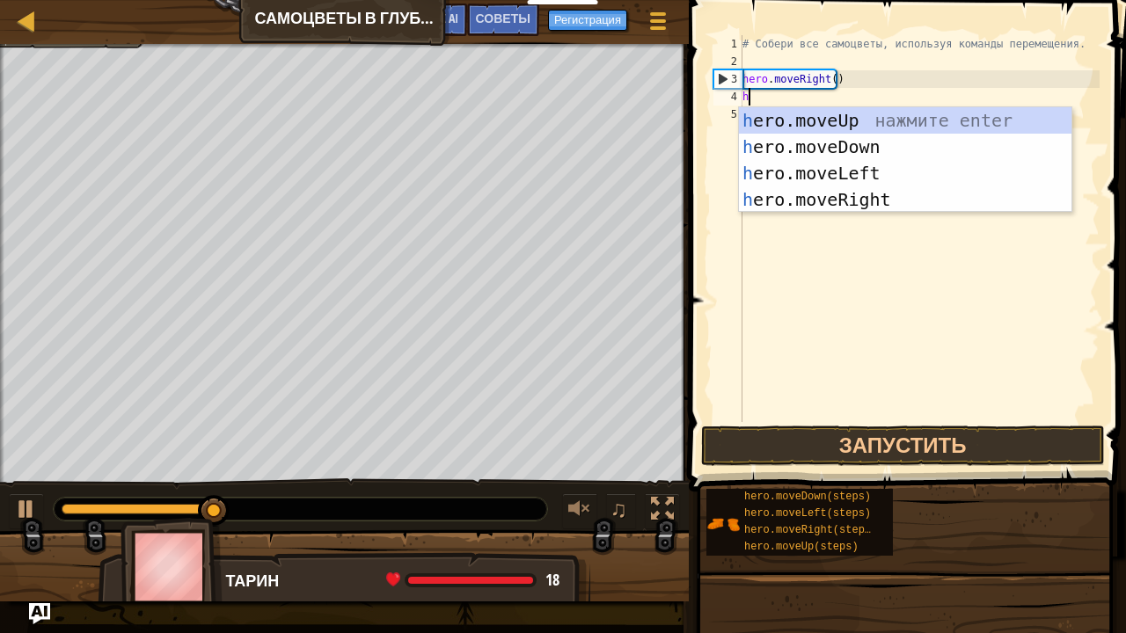
scroll to position [8, 0]
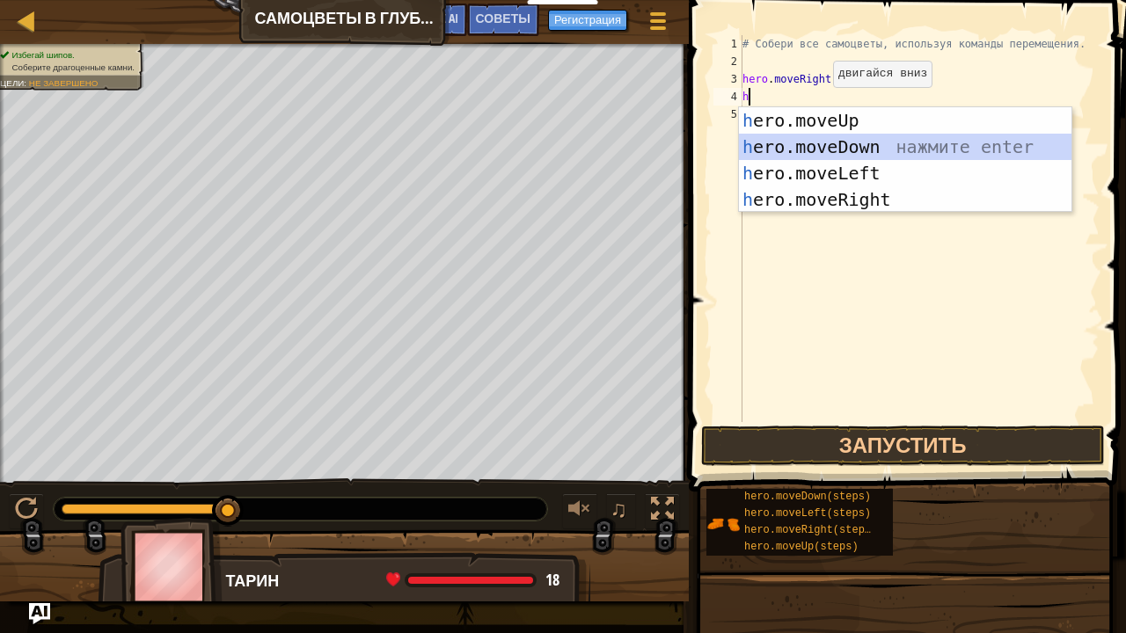
drag, startPoint x: 825, startPoint y: 141, endPoint x: 800, endPoint y: 156, distance: 28.8
click at [825, 142] on div "h ero.moveUp нажмите enter h ero.moveDown нажмите enter h ero.moveLeft нажмите …" at bounding box center [905, 186] width 333 height 158
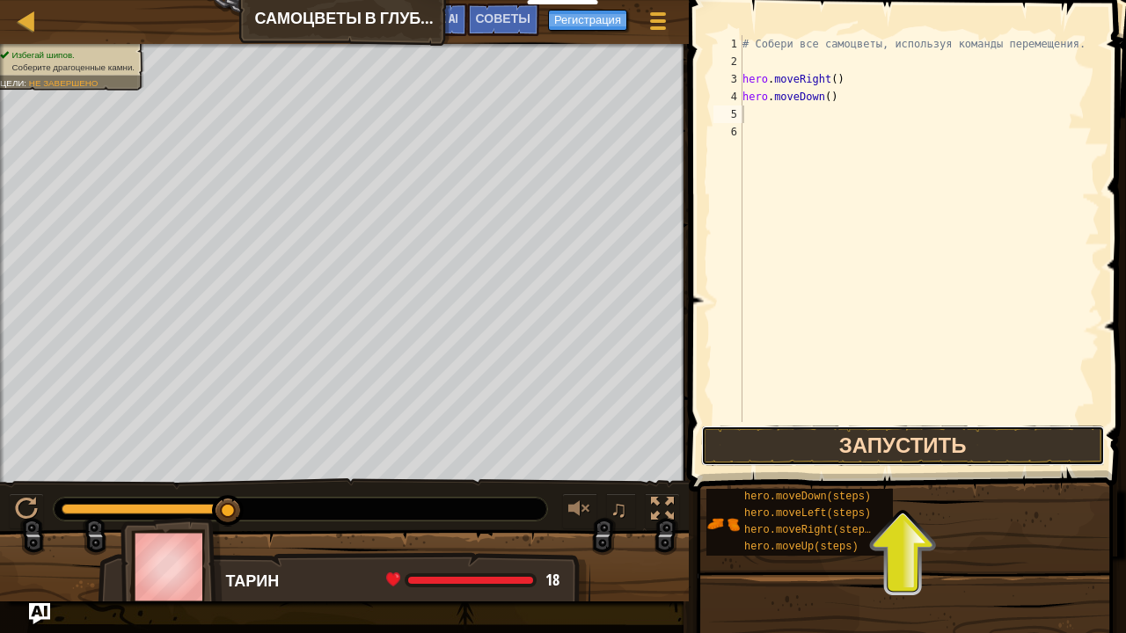
click at [846, 451] on button "Запустить" at bounding box center [903, 446] width 404 height 40
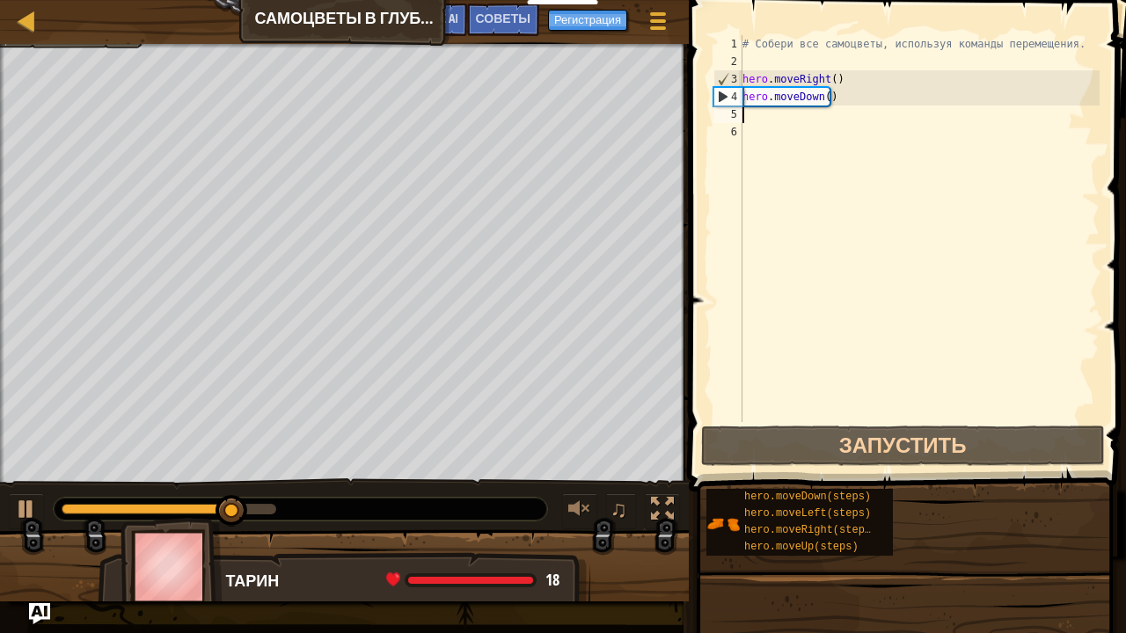
type textarea "h"
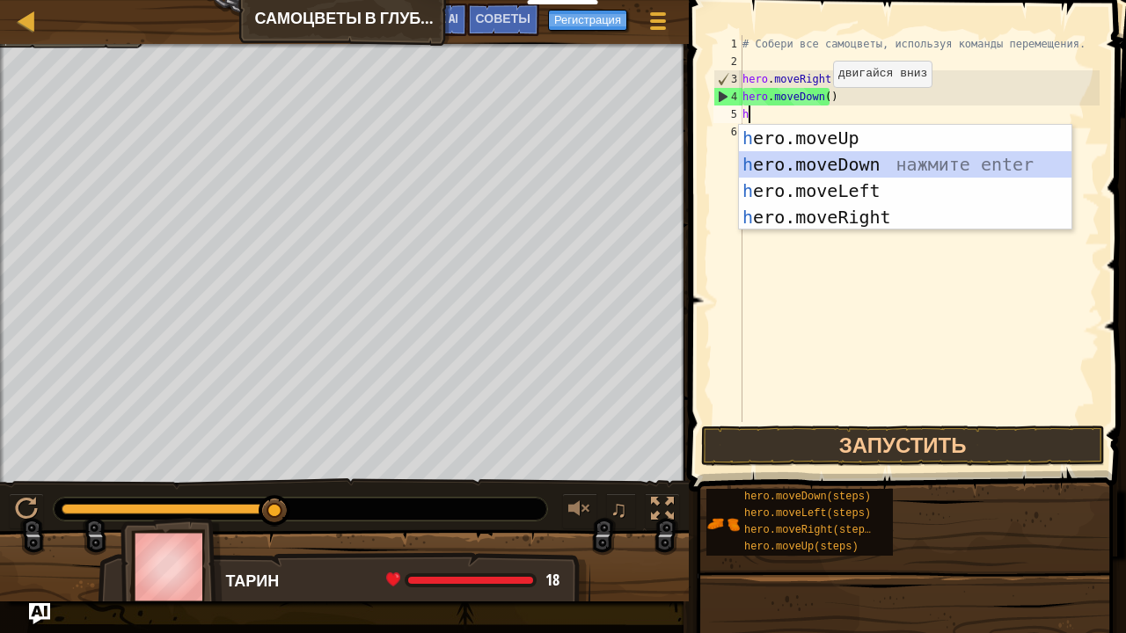
click at [829, 159] on div "h ero.moveUp нажмите enter h ero.moveDown нажмите enter h ero.moveLeft нажмите …" at bounding box center [905, 204] width 333 height 158
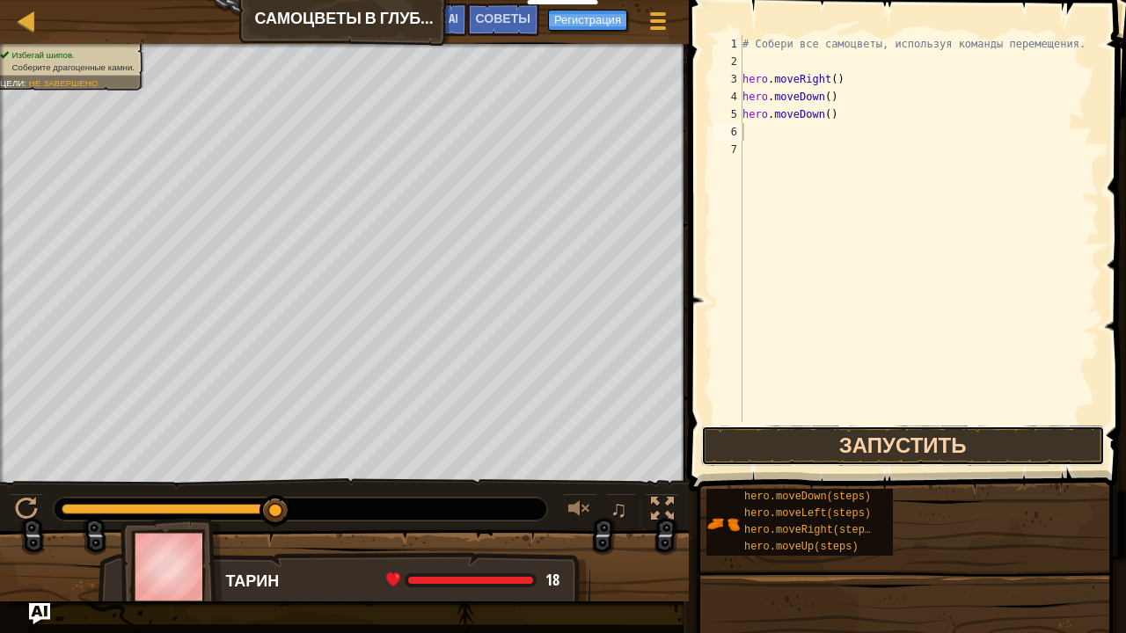
click at [862, 427] on button "Запустить" at bounding box center [903, 446] width 404 height 40
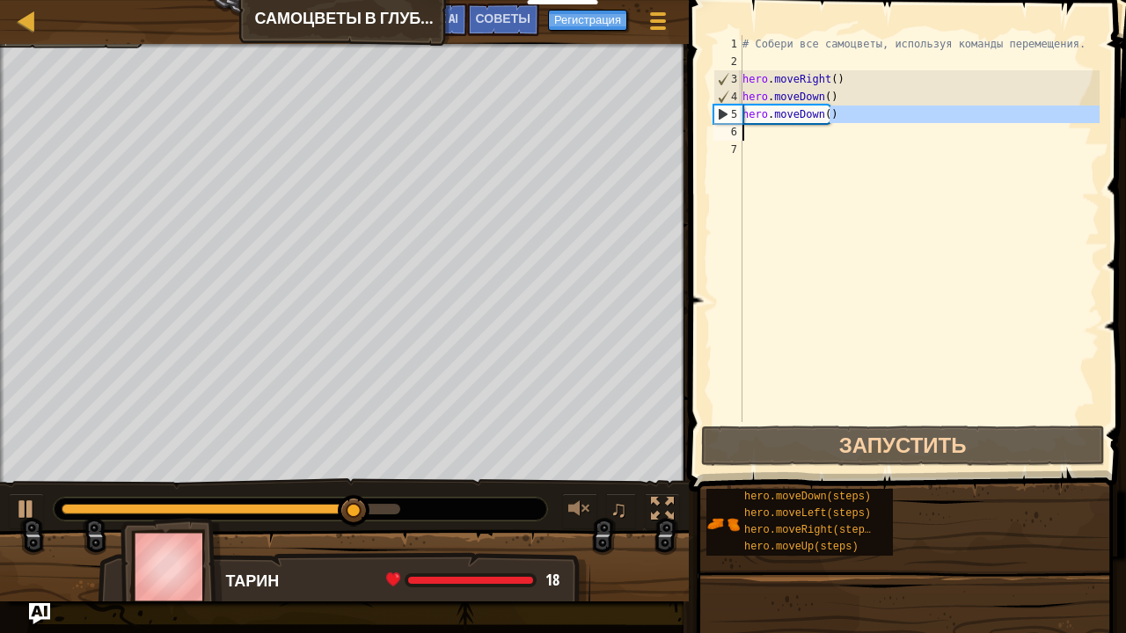
drag, startPoint x: 828, startPoint y: 118, endPoint x: 796, endPoint y: 127, distance: 32.9
click at [796, 127] on div "# Собери все самоцветы, используя команды перемещения. hero . moveRight ( ) her…" at bounding box center [919, 246] width 361 height 422
click at [716, 112] on div "5" at bounding box center [728, 115] width 28 height 18
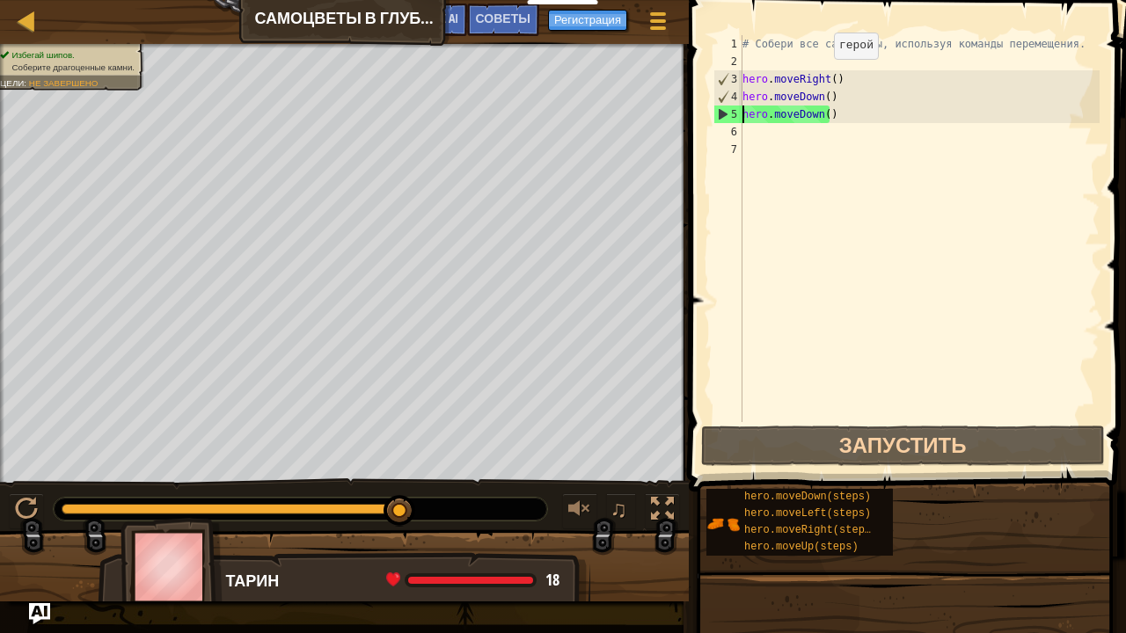
type textarea "hero.moveDown()hero.moveDown()"
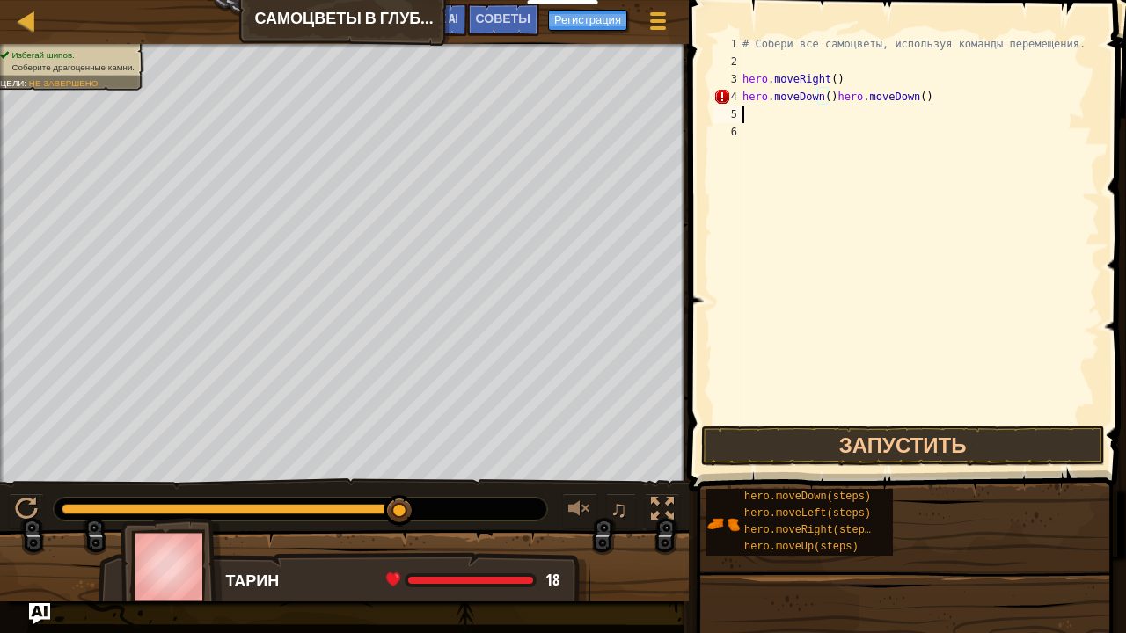
click at [752, 113] on div "# Собери все самоцветы, используя команды перемещения. hero . moveRight ( ) her…" at bounding box center [919, 246] width 361 height 422
drag, startPoint x: 920, startPoint y: 98, endPoint x: 830, endPoint y: 105, distance: 90.0
click at [830, 105] on div "# Собери все самоцветы, используя команды перемещения. hero . moveRight ( ) her…" at bounding box center [919, 246] width 361 height 422
type textarea "hero.moveDown()"
click at [746, 113] on div "# Собери все самоцветы, используя команды перемещения. hero . moveRight ( ) her…" at bounding box center [919, 246] width 361 height 422
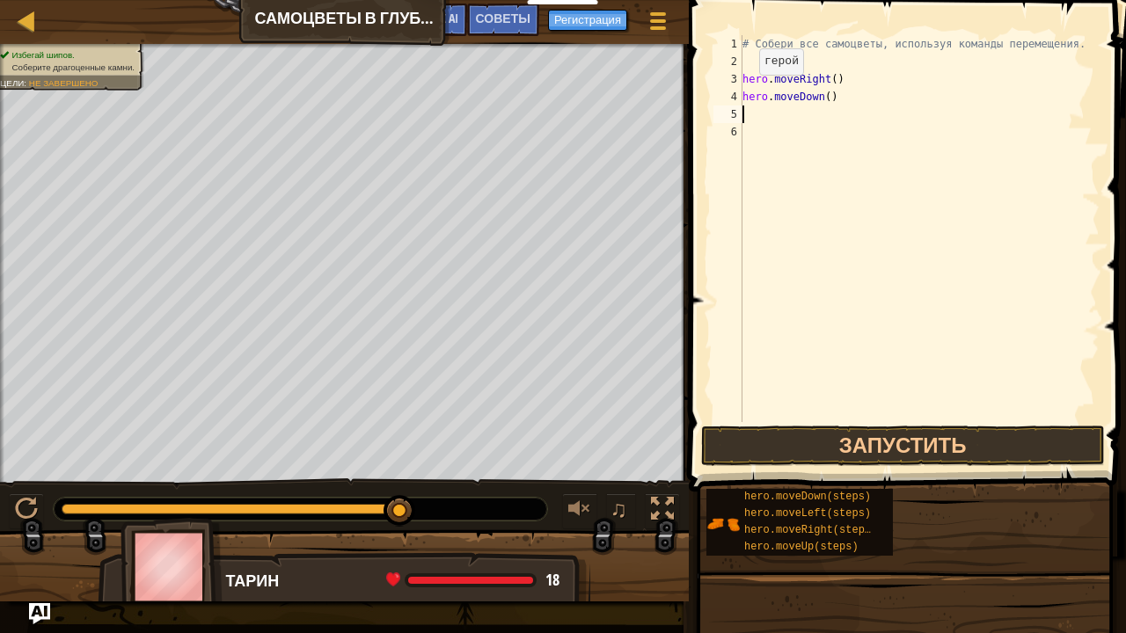
type textarea "h"
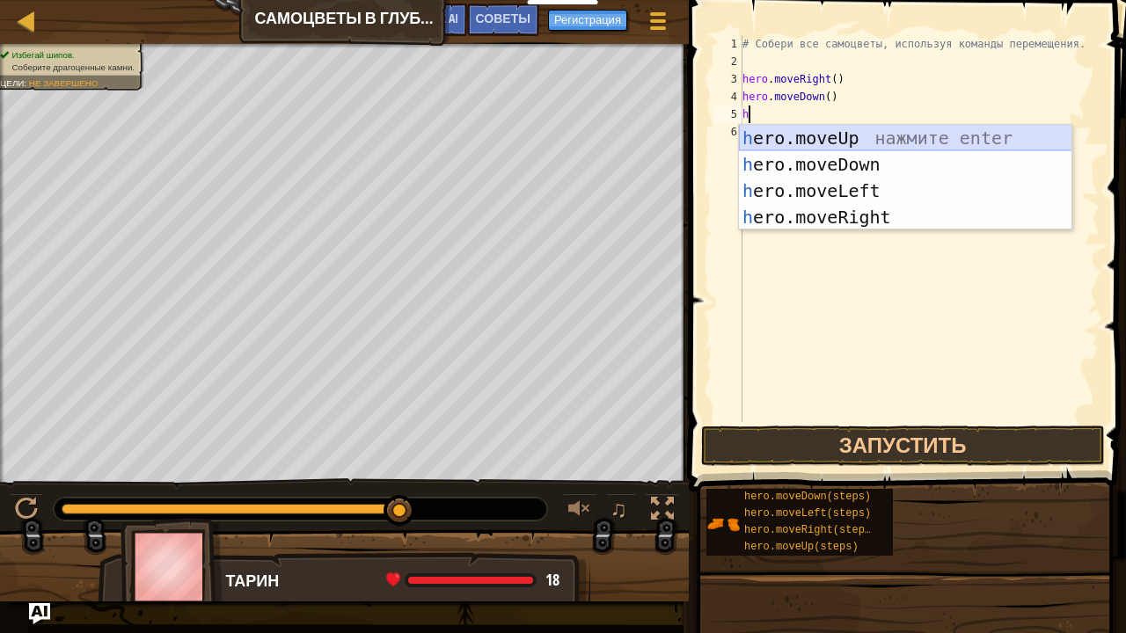
click at [780, 137] on div "h ero.moveUp нажмите enter h ero.moveDown нажмите enter h ero.moveLeft нажмите …" at bounding box center [905, 204] width 333 height 158
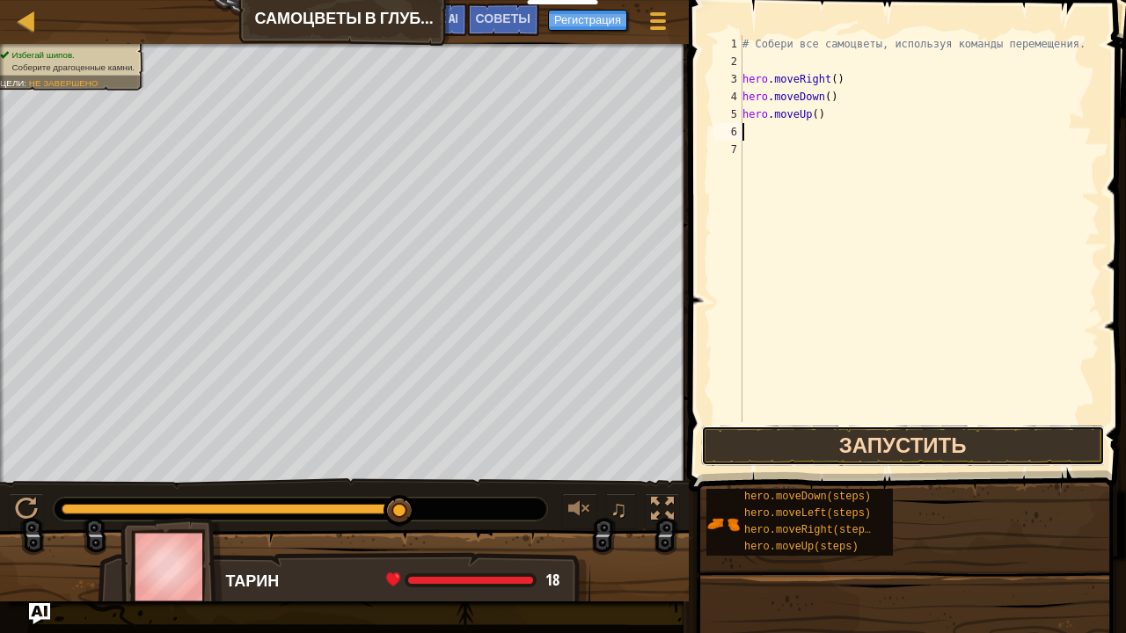
click at [809, 436] on button "Запустить" at bounding box center [903, 446] width 404 height 40
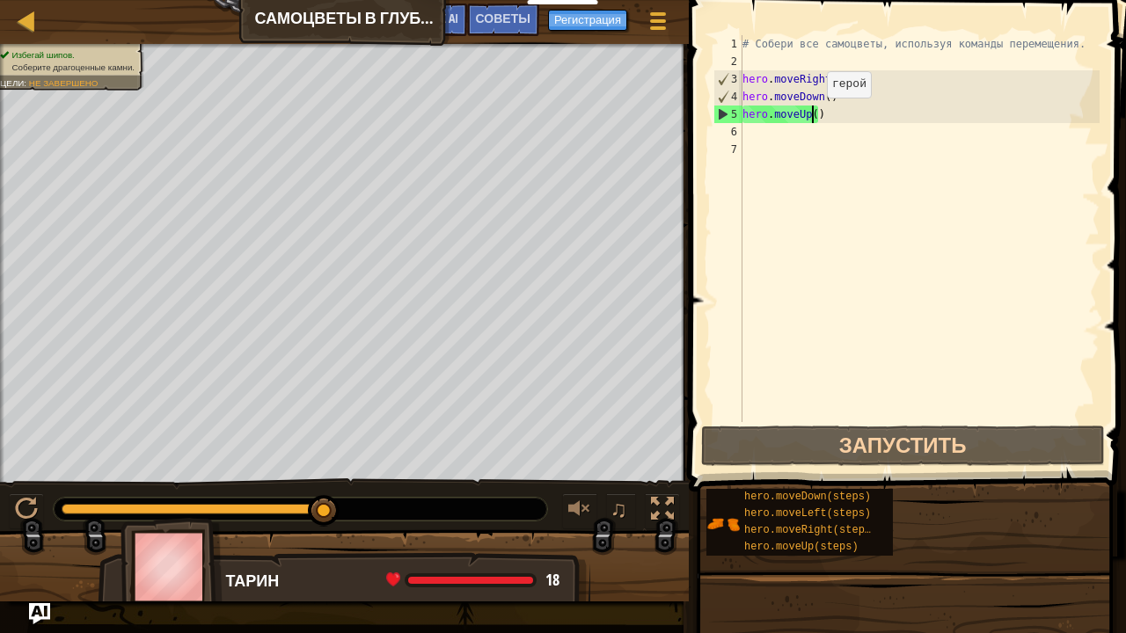
click at [812, 114] on div "# Собери все самоцветы, используя команды перемещения. hero . moveRight ( ) her…" at bounding box center [919, 246] width 361 height 422
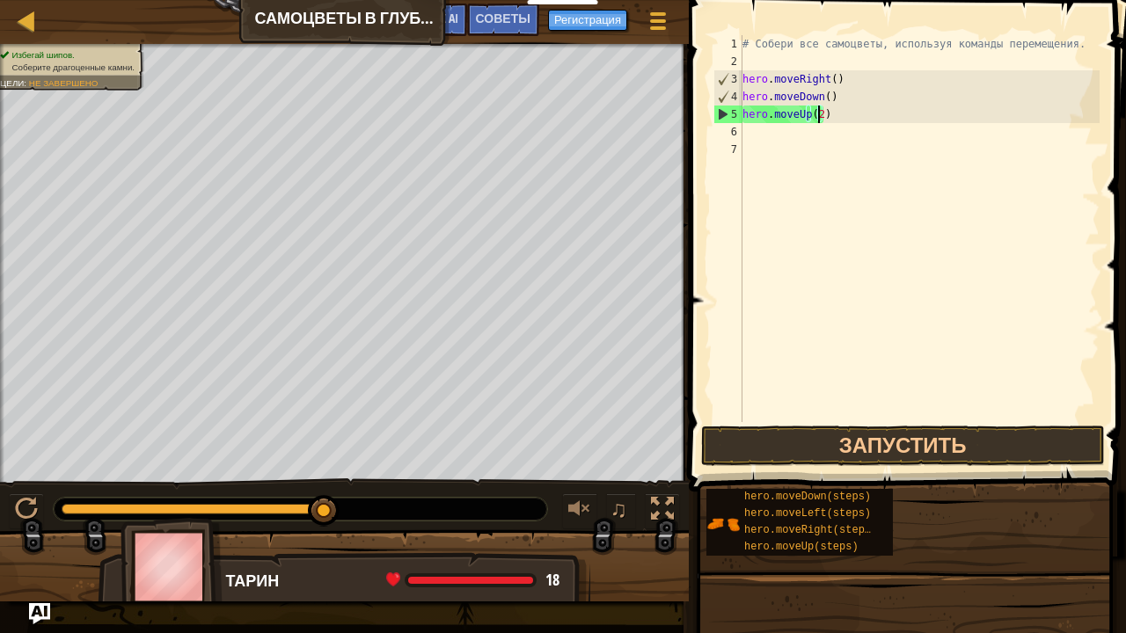
scroll to position [8, 5]
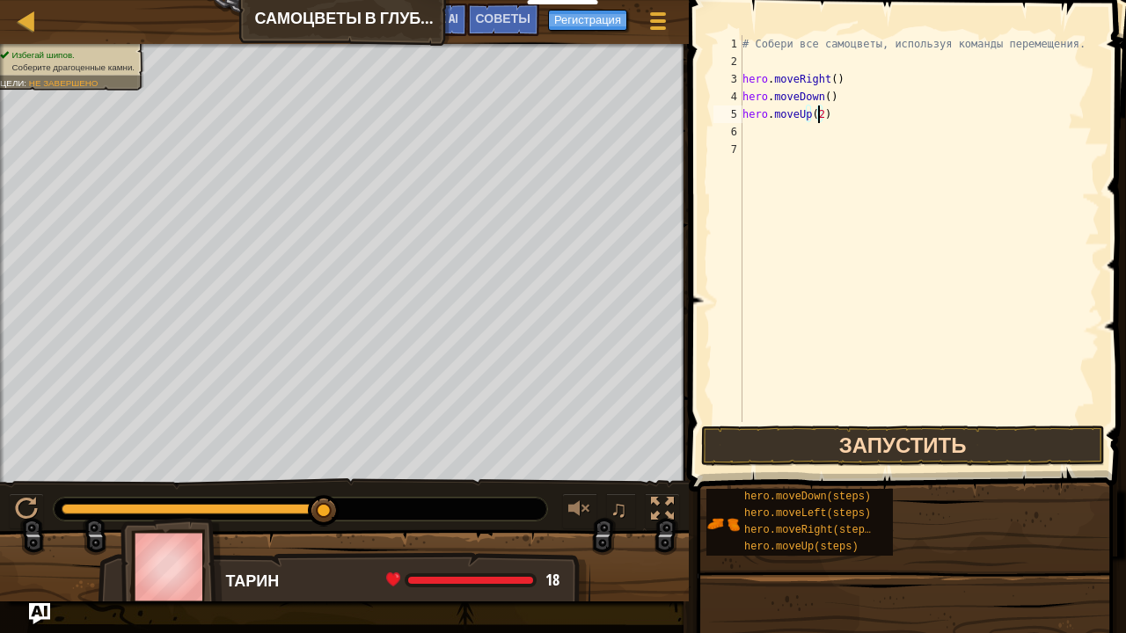
type textarea "hero.moveUp(2)"
click at [919, 452] on button "Запустить" at bounding box center [903, 446] width 404 height 40
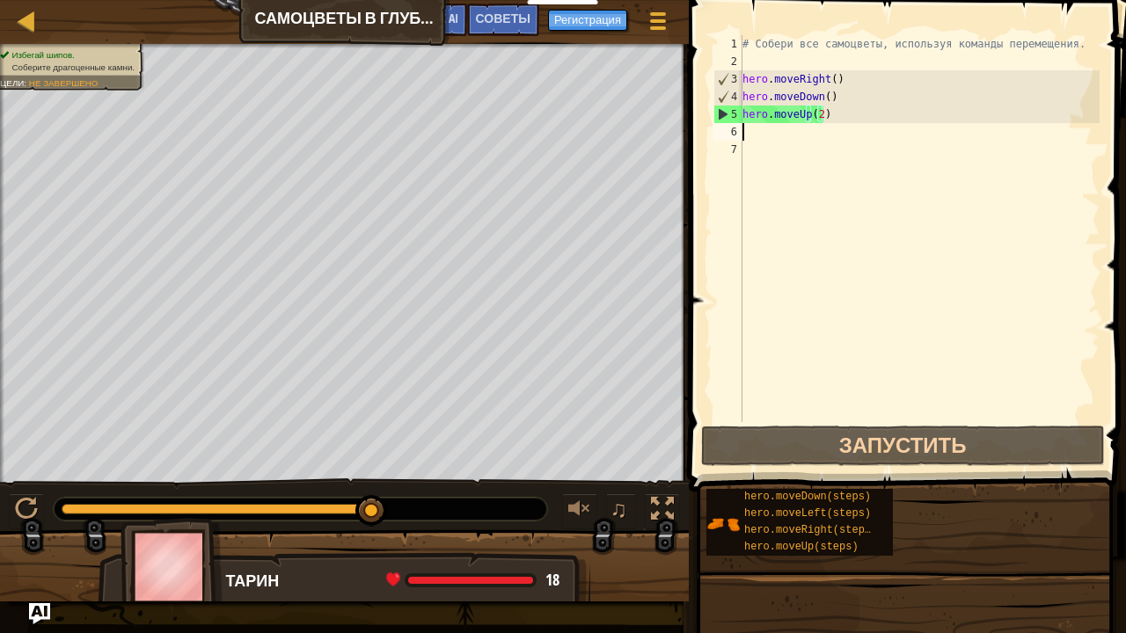
click at [772, 133] on div "# Собери все самоцветы, используя команды перемещения. hero . moveRight ( ) her…" at bounding box center [919, 246] width 361 height 422
type textarea "h"
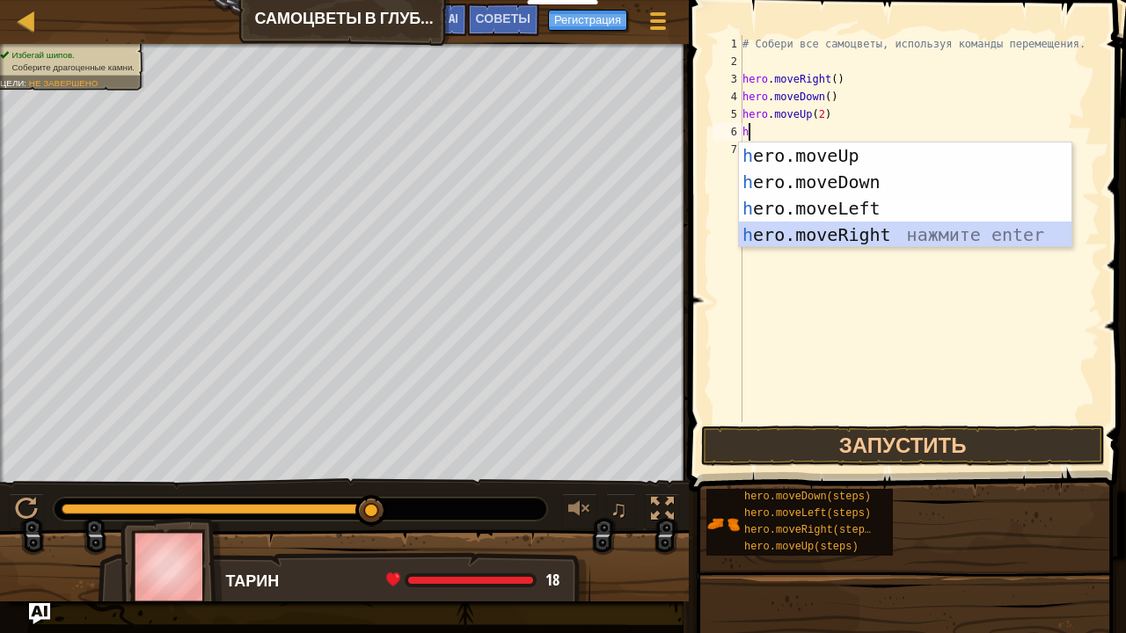
click at [807, 226] on div "h ero.moveUp нажмите enter h ero.moveDown нажмите enter h ero.moveLeft нажмите …" at bounding box center [905, 221] width 333 height 158
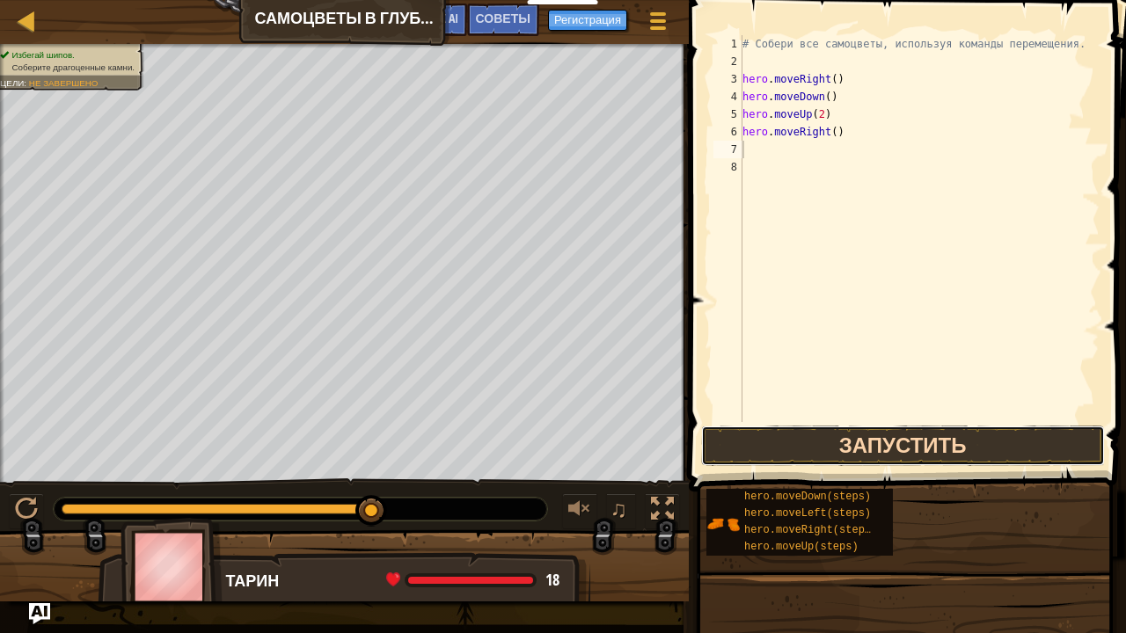
click at [876, 438] on button "Запустить" at bounding box center [903, 446] width 404 height 40
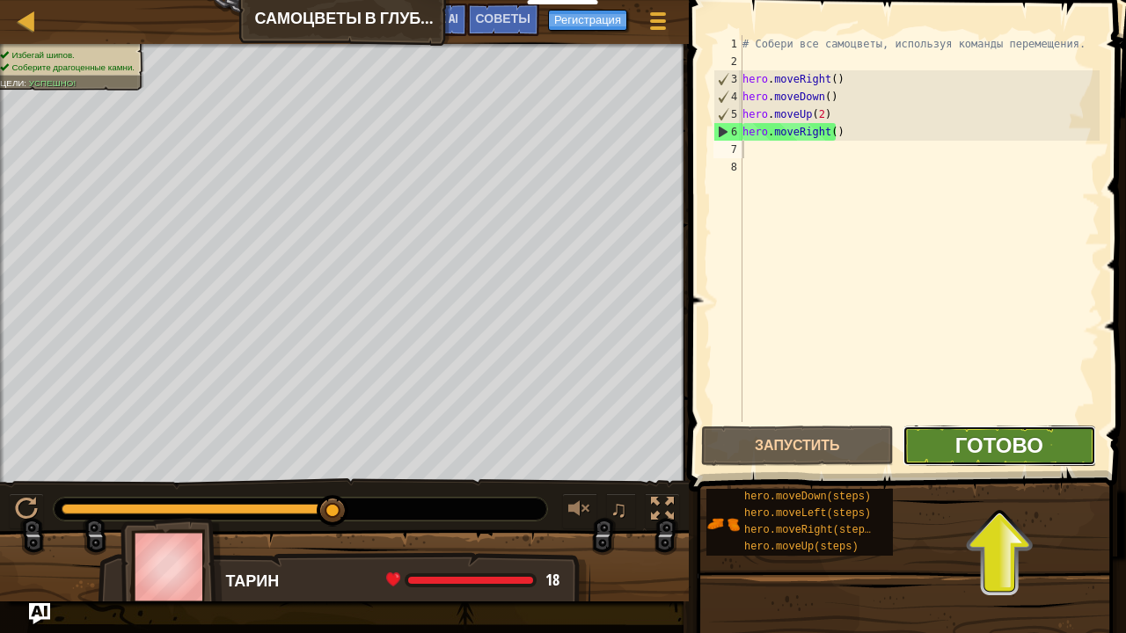
click at [999, 449] on span "Готово" at bounding box center [999, 445] width 88 height 28
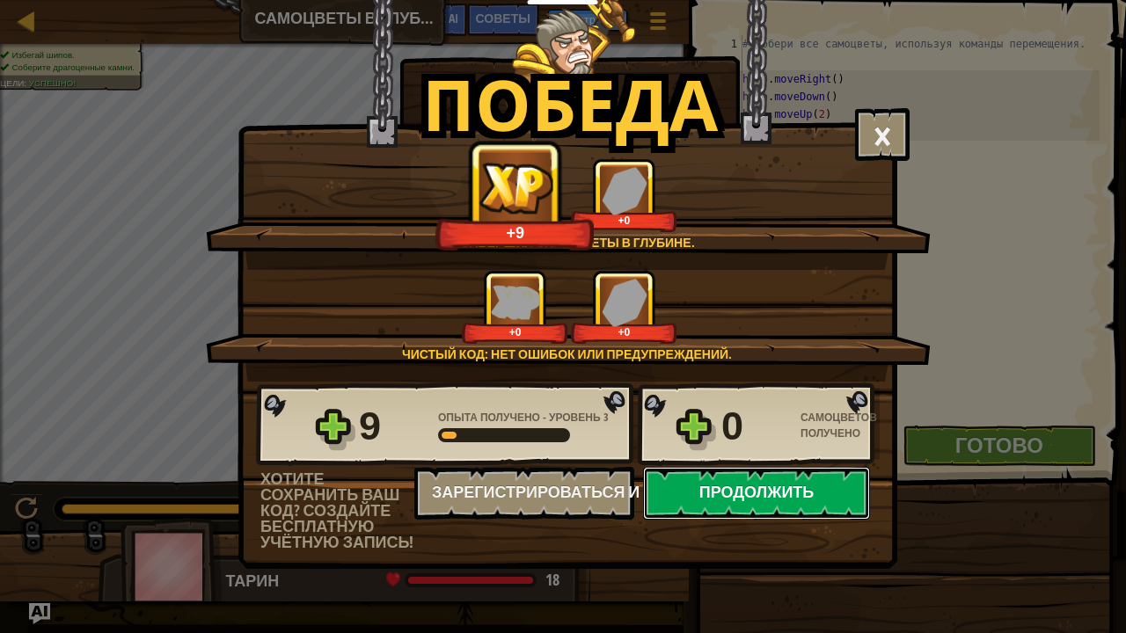
click at [819, 494] on button "Продолжить" at bounding box center [756, 493] width 227 height 53
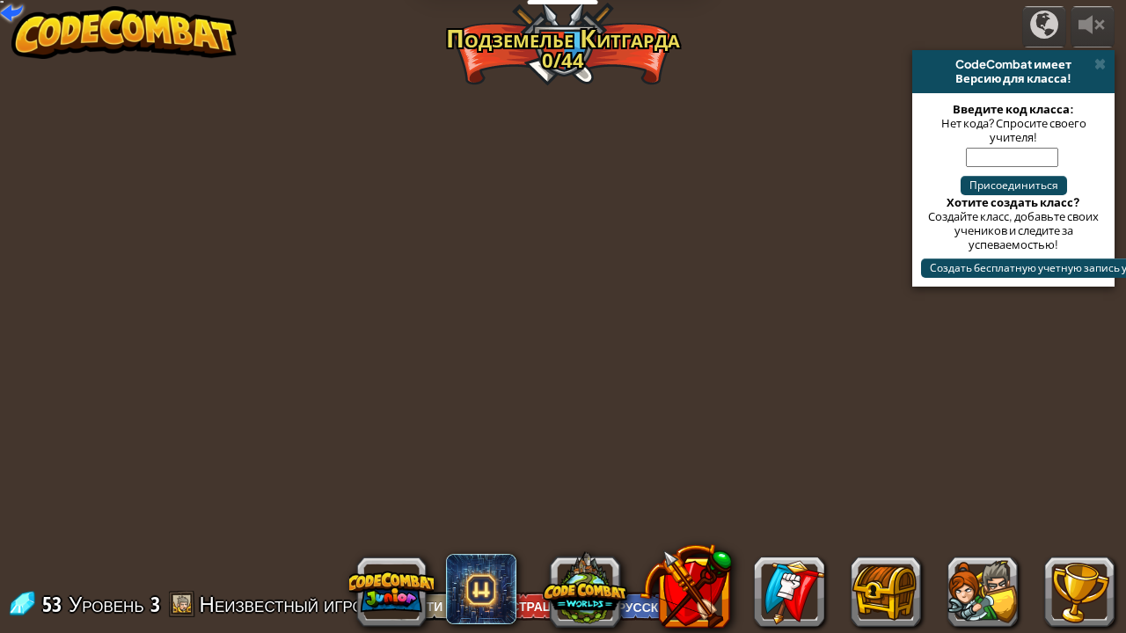
select select "ru"
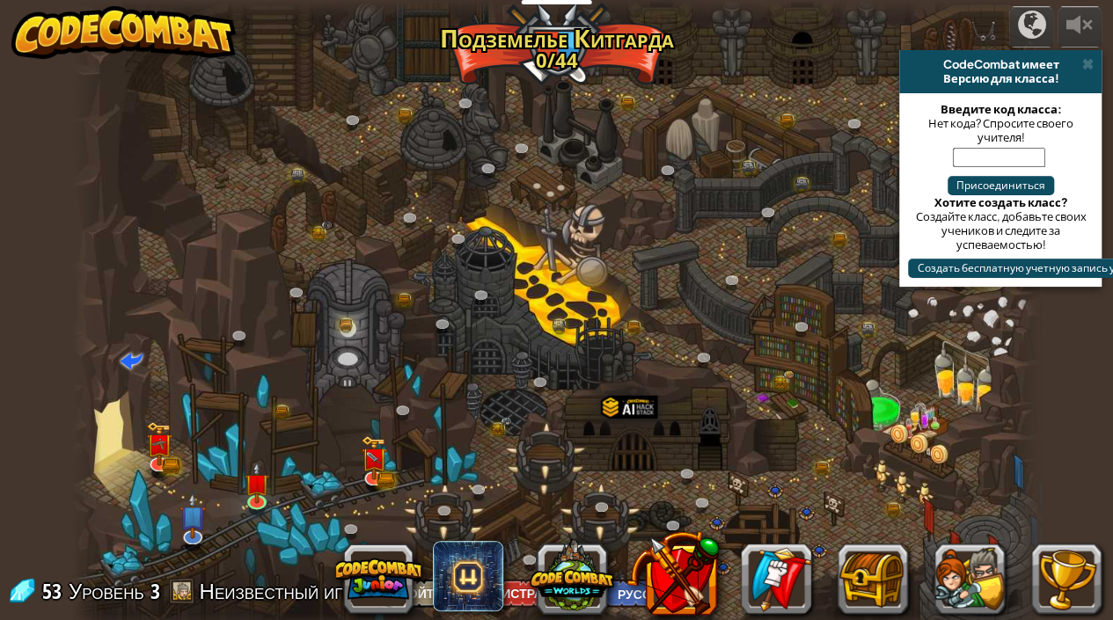
select select "ru"
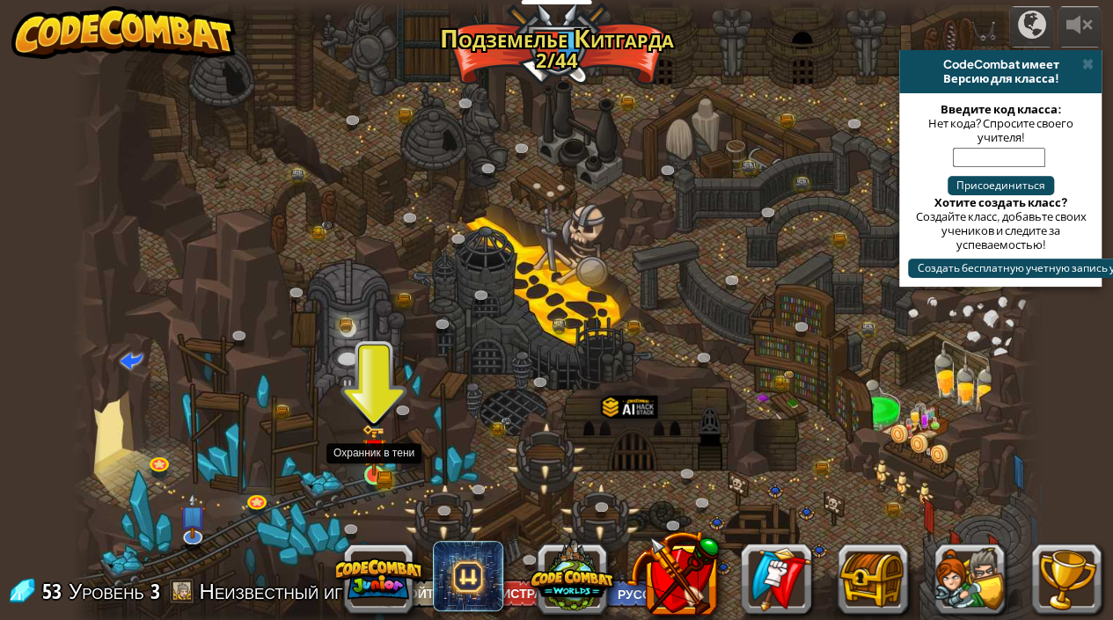
click at [376, 456] on img at bounding box center [374, 450] width 14 height 14
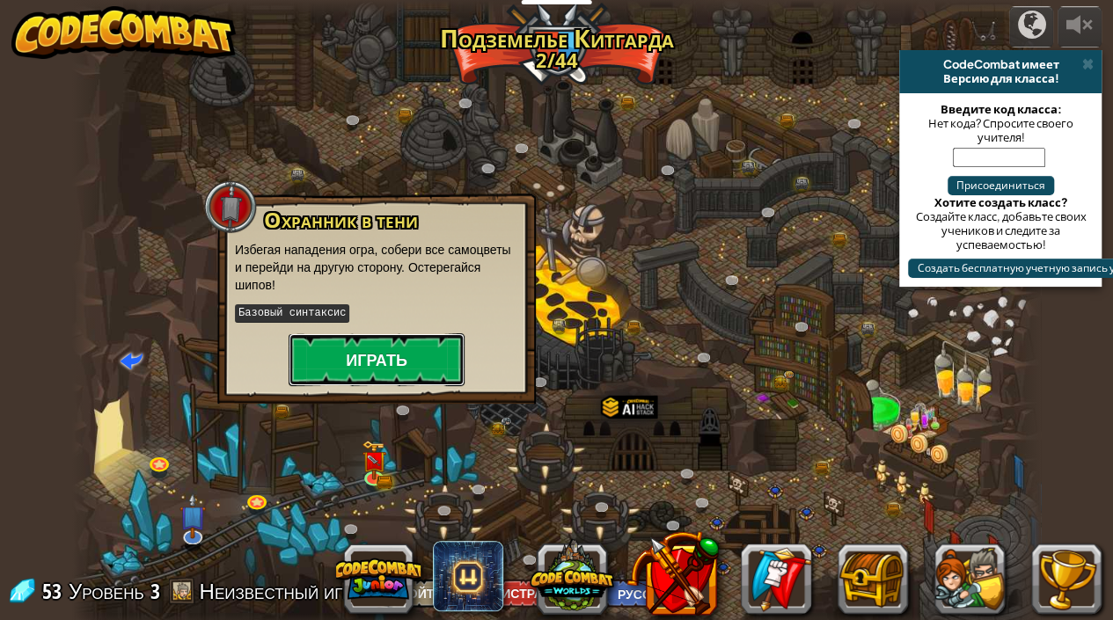
click at [406, 358] on button "Играть" at bounding box center [377, 359] width 176 height 53
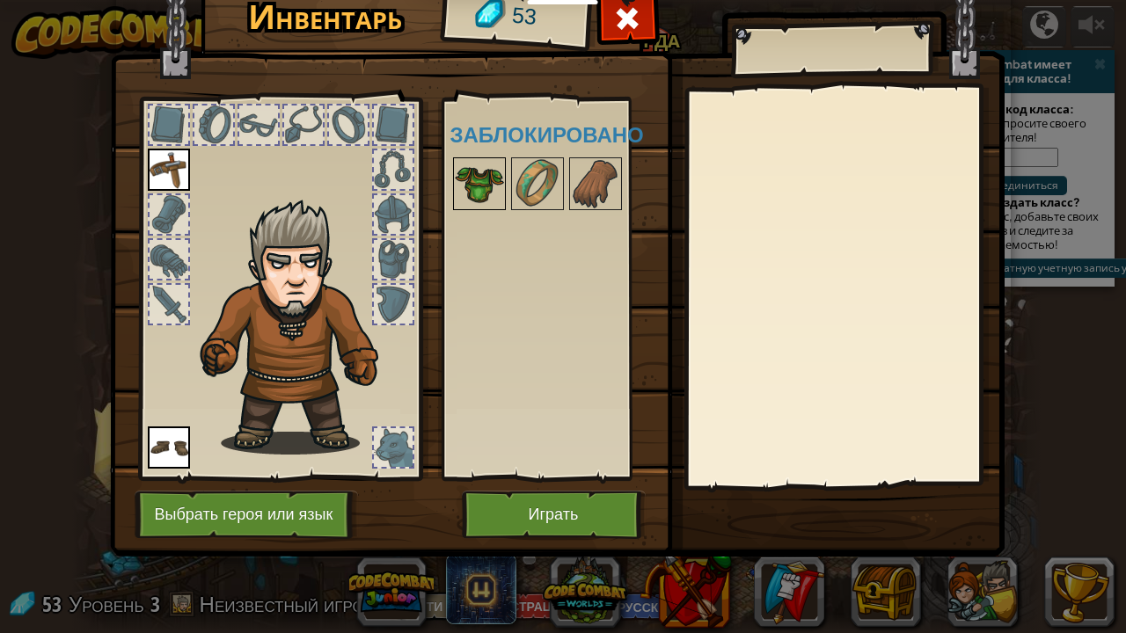
click at [471, 178] on img at bounding box center [479, 183] width 49 height 49
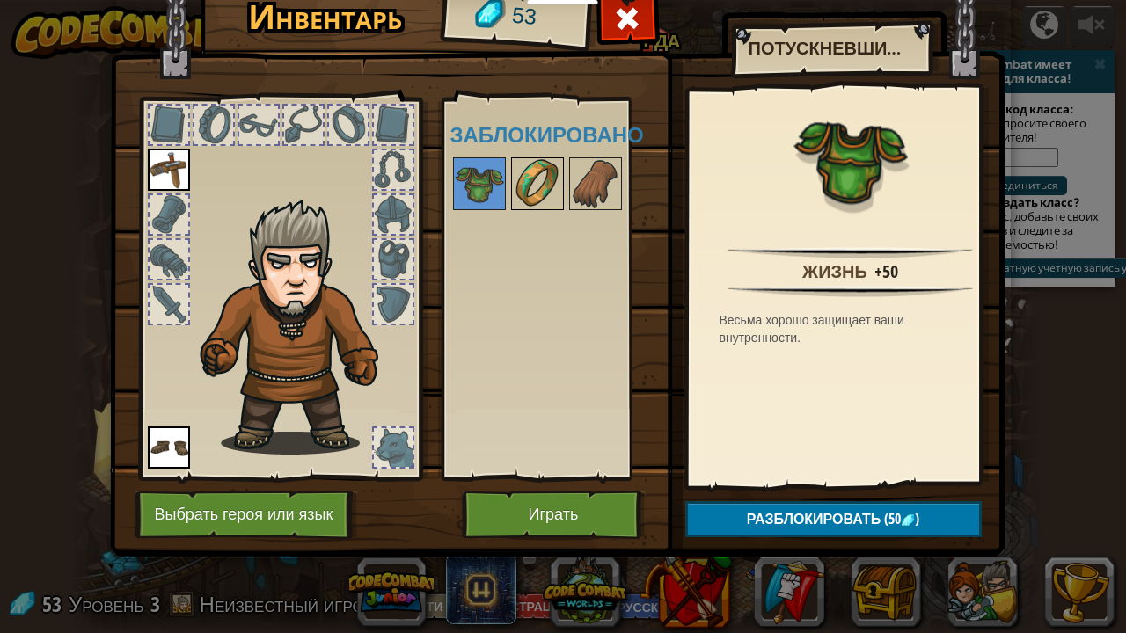
click at [540, 186] on img at bounding box center [537, 183] width 49 height 49
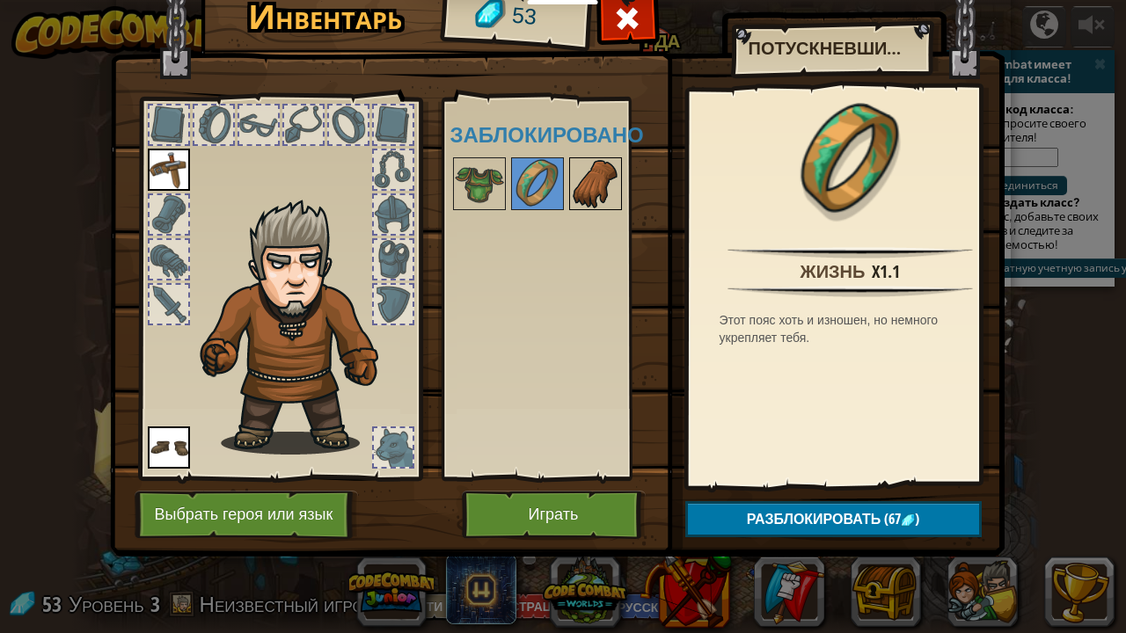
click at [610, 185] on img at bounding box center [595, 183] width 49 height 49
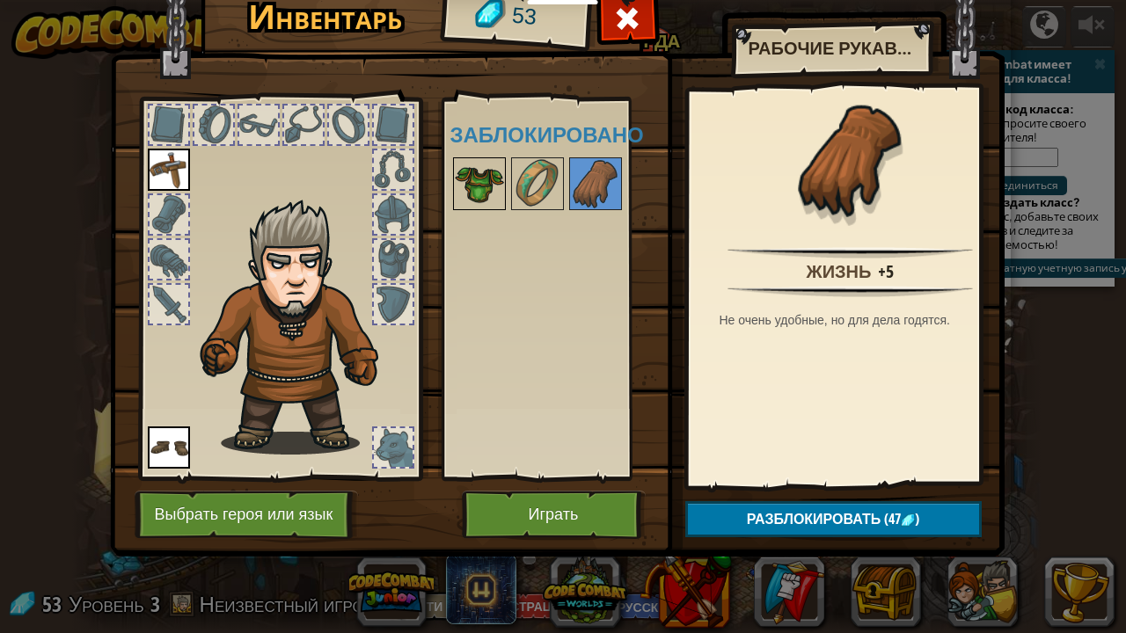
click at [486, 185] on img at bounding box center [479, 183] width 49 height 49
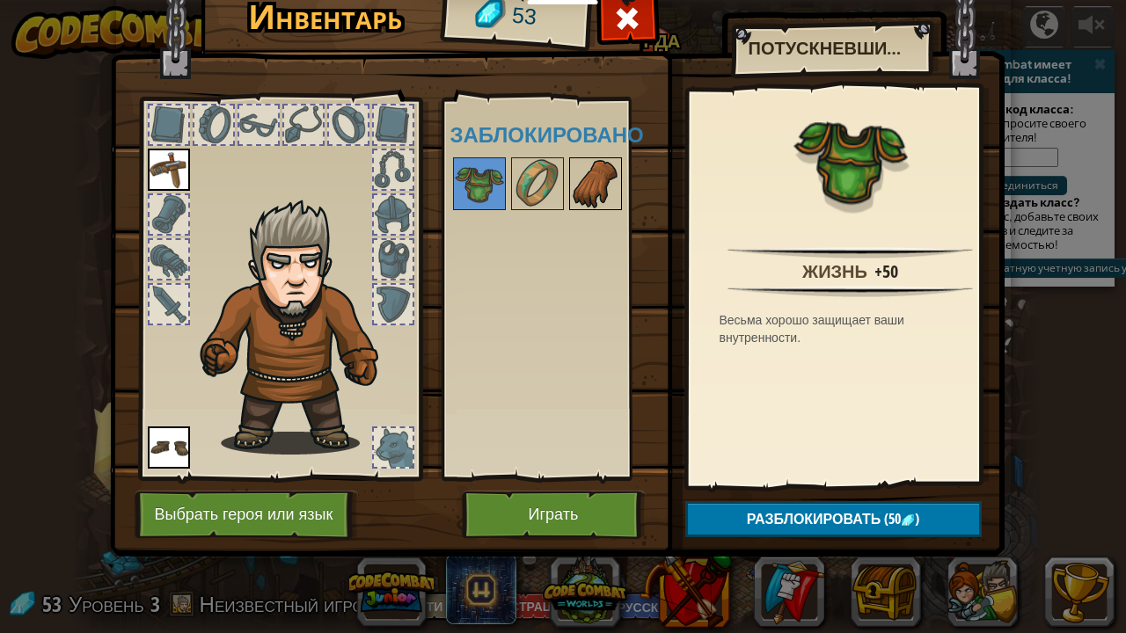
click at [605, 190] on img at bounding box center [595, 183] width 49 height 49
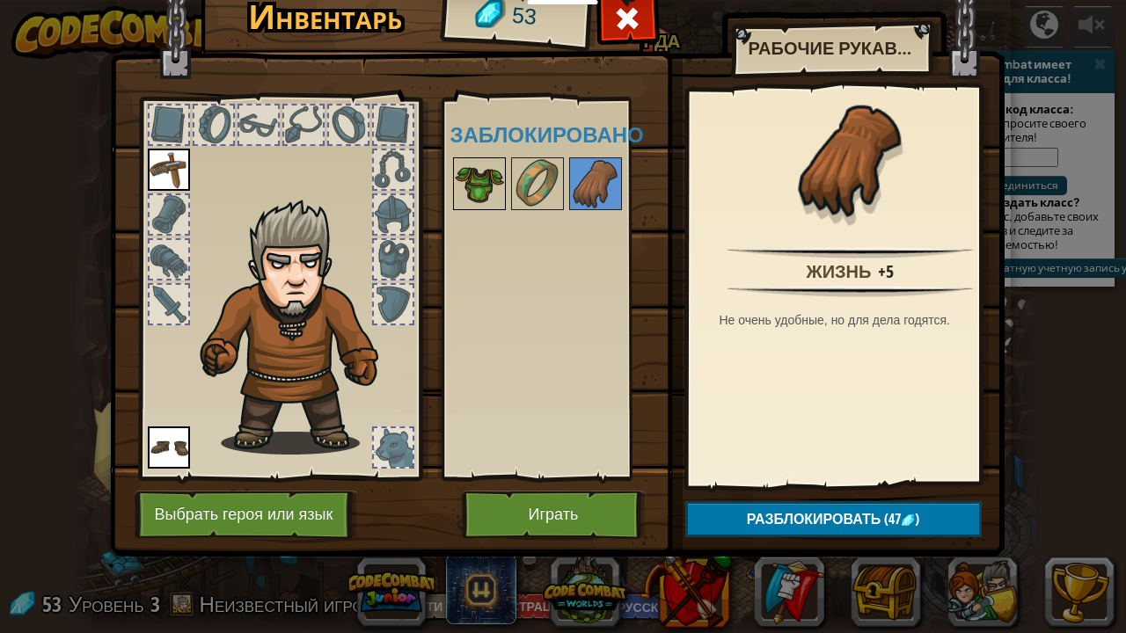
click at [466, 172] on img at bounding box center [479, 183] width 49 height 49
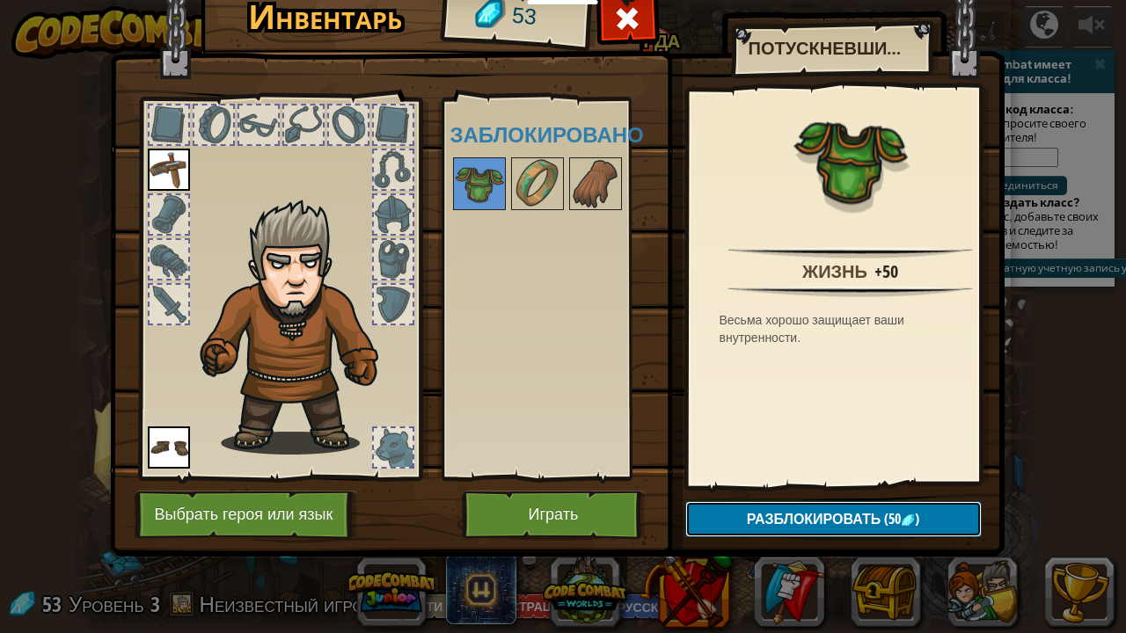
click at [801, 526] on span "Разблокировать" at bounding box center [814, 518] width 135 height 19
click at [801, 526] on button "Подтвердить" at bounding box center [833, 519] width 296 height 36
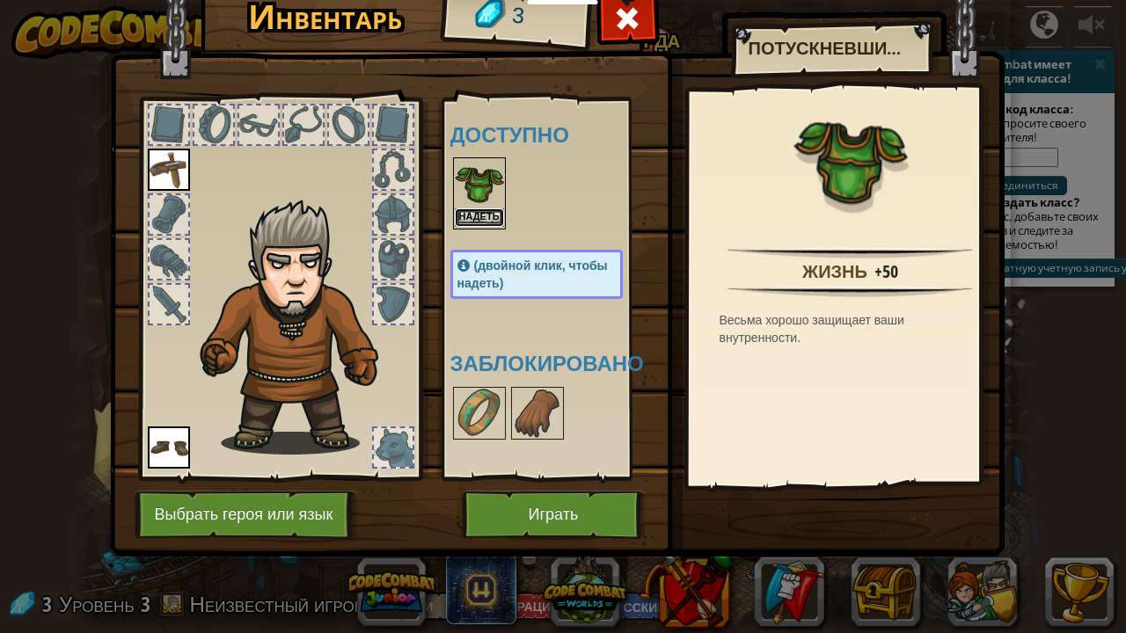
click at [490, 209] on button "Надеть" at bounding box center [479, 217] width 49 height 18
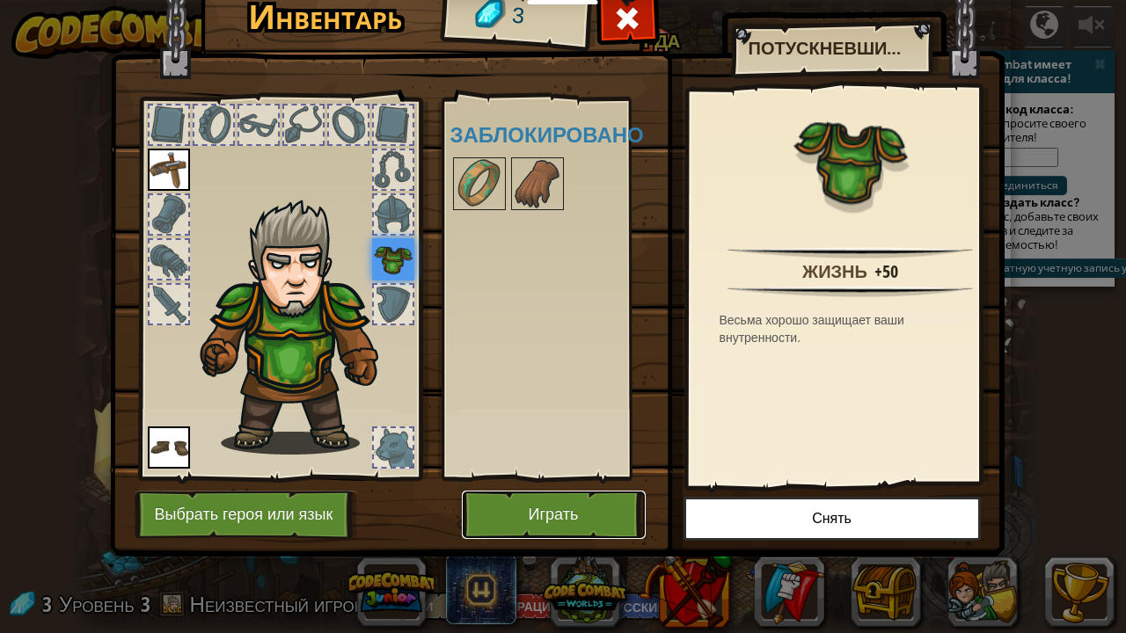
click at [537, 504] on button "Играть" at bounding box center [554, 515] width 184 height 48
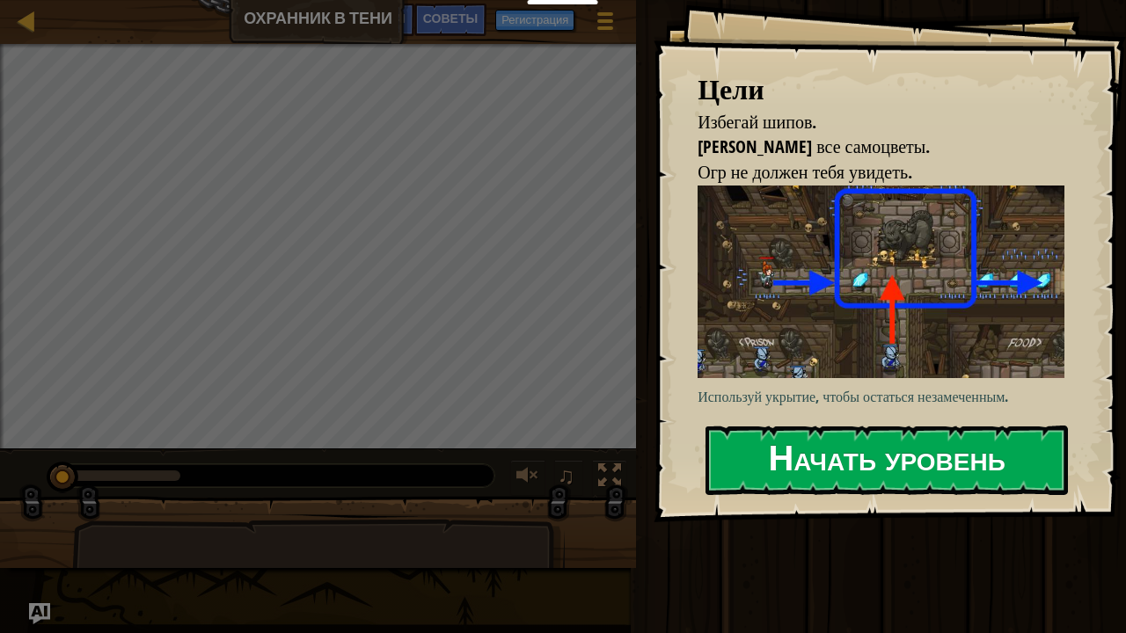
click at [801, 450] on button "Начать уровень" at bounding box center [886, 460] width 362 height 69
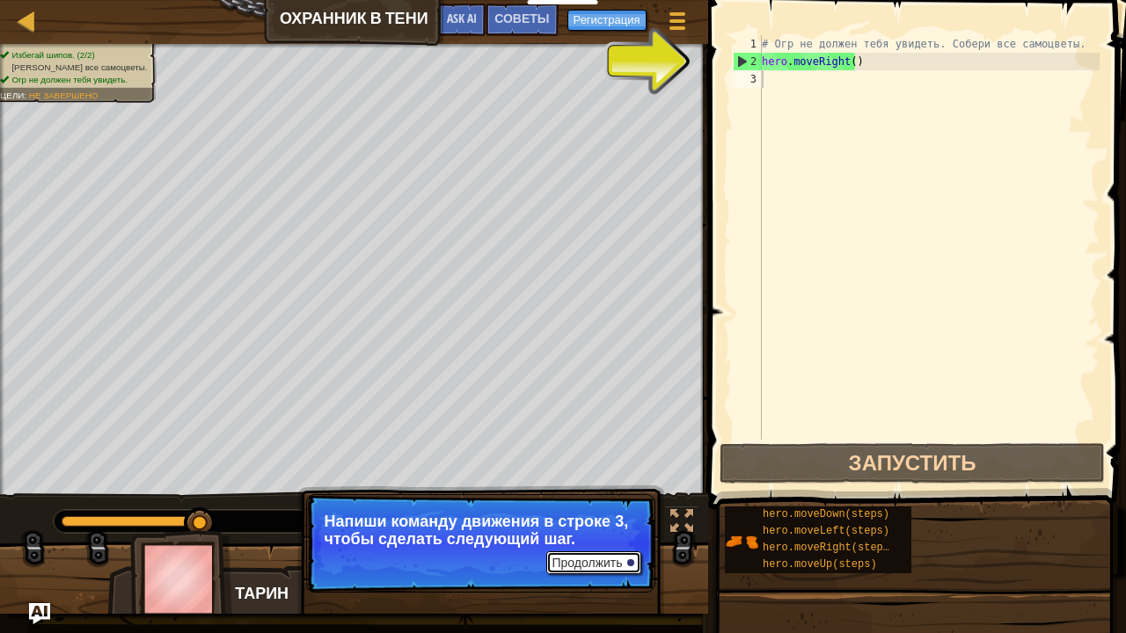
click at [589, 530] on button "Продолжить" at bounding box center [593, 563] width 94 height 23
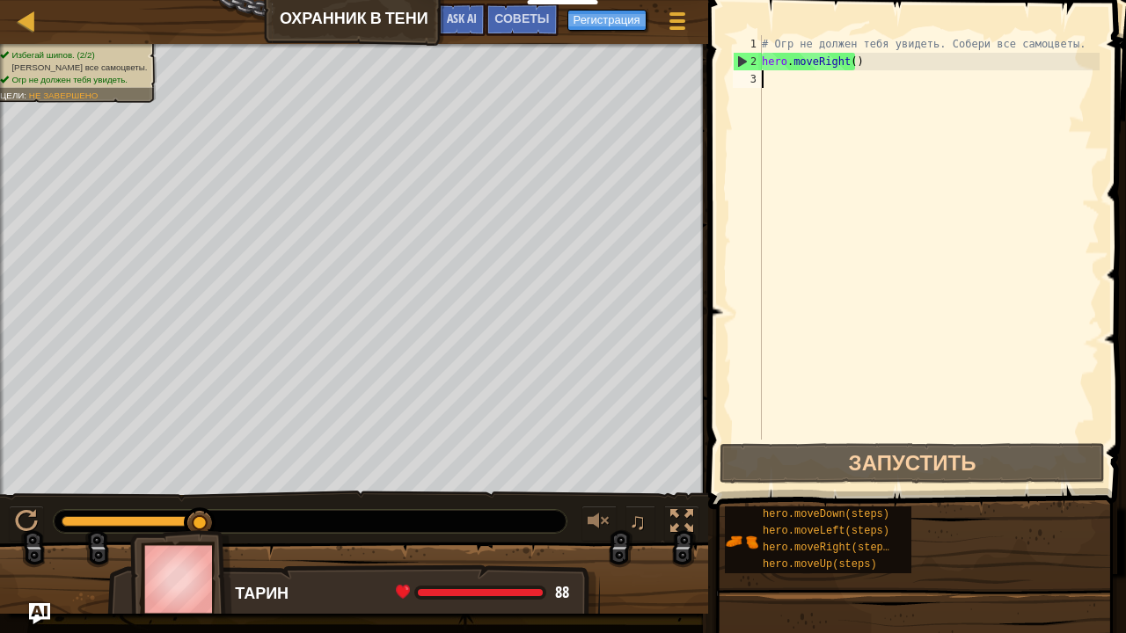
type textarea "h"
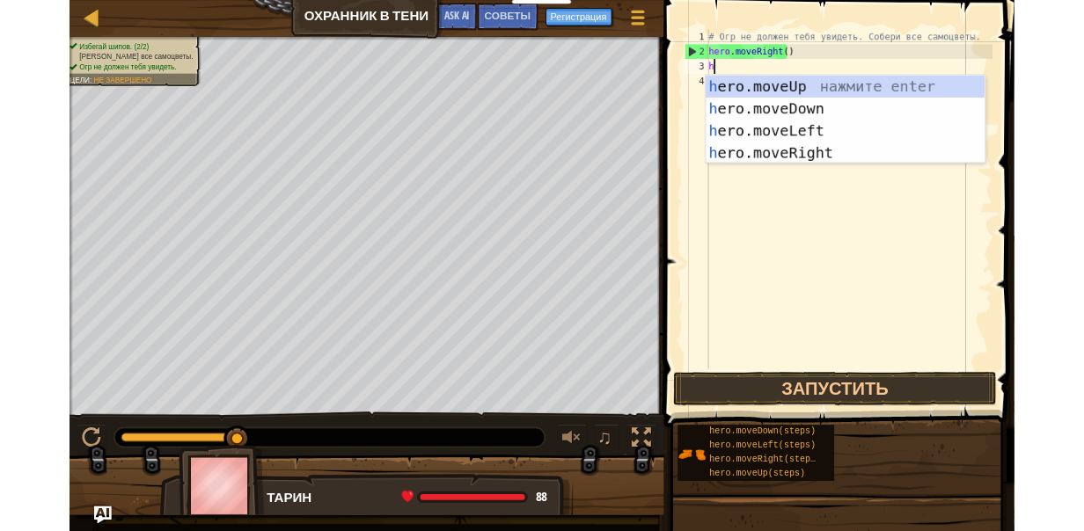
scroll to position [8, 0]
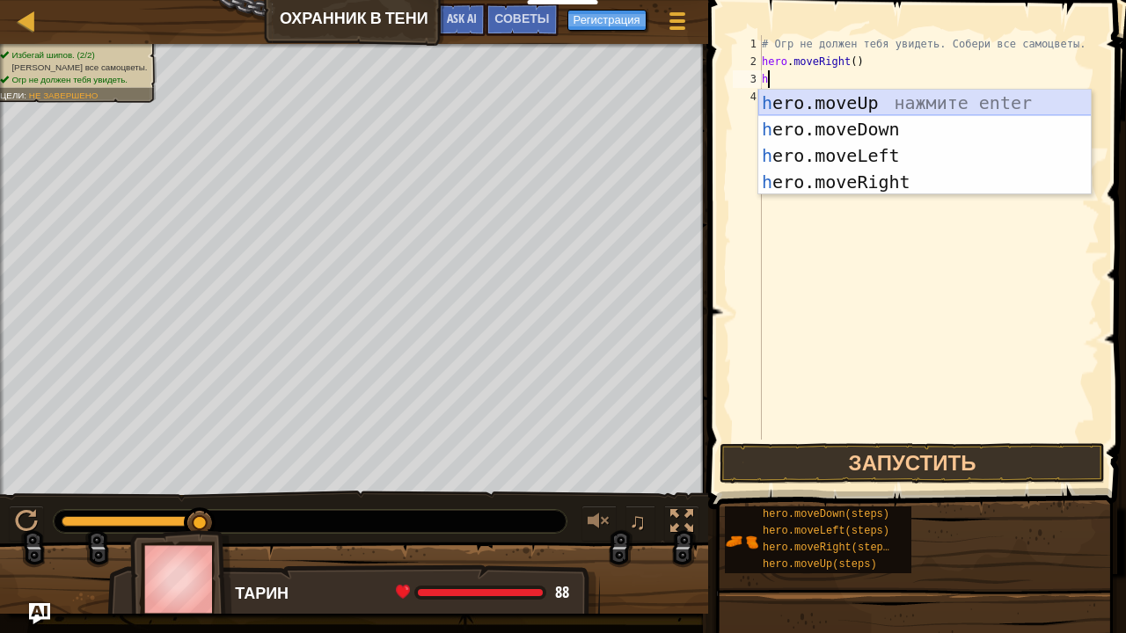
click at [858, 97] on div "h ero.moveUp нажмите enter h ero.moveDown нажмите enter h ero.moveLeft нажмите …" at bounding box center [924, 169] width 333 height 158
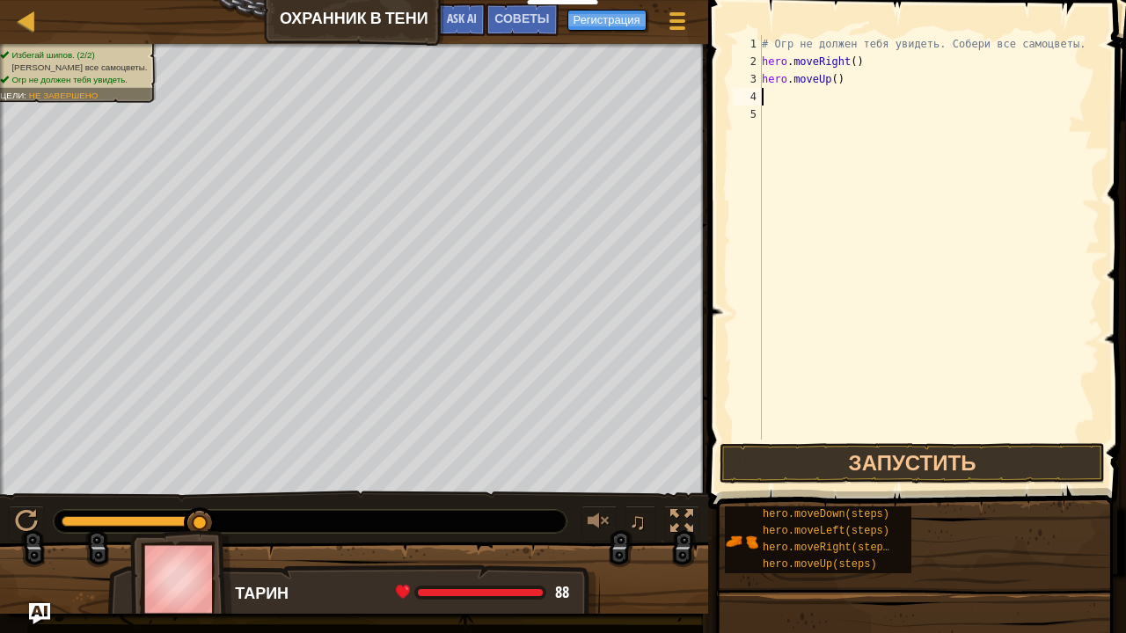
type textarea "h"
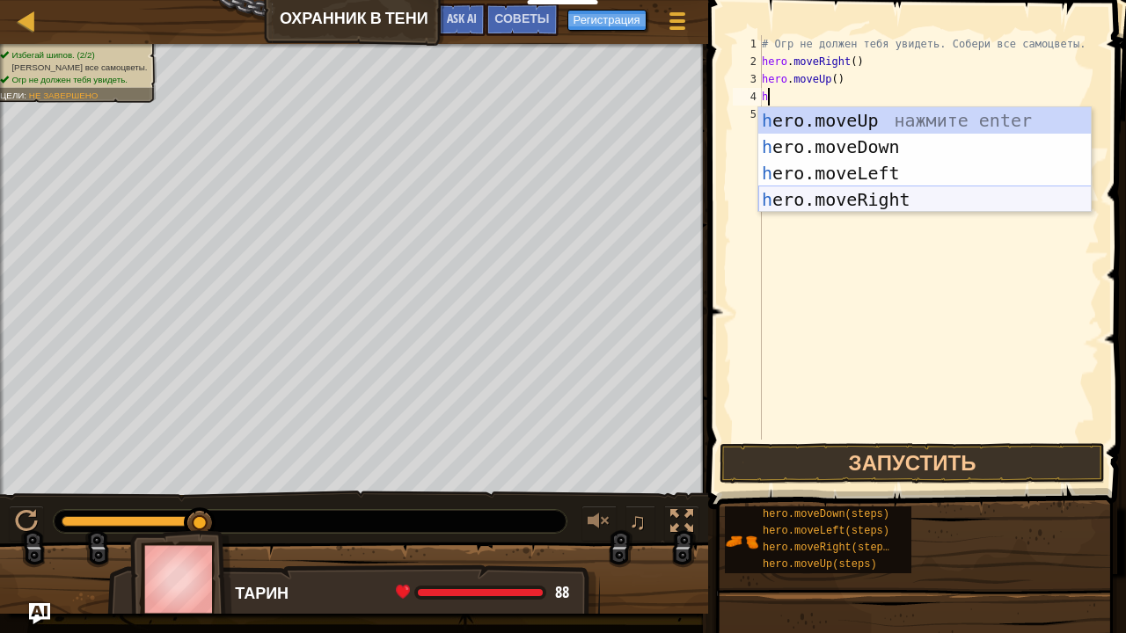
click at [842, 194] on div "h ero.moveUp нажмите enter h ero.moveDown нажмите enter h ero.moveLeft нажмите …" at bounding box center [924, 186] width 333 height 158
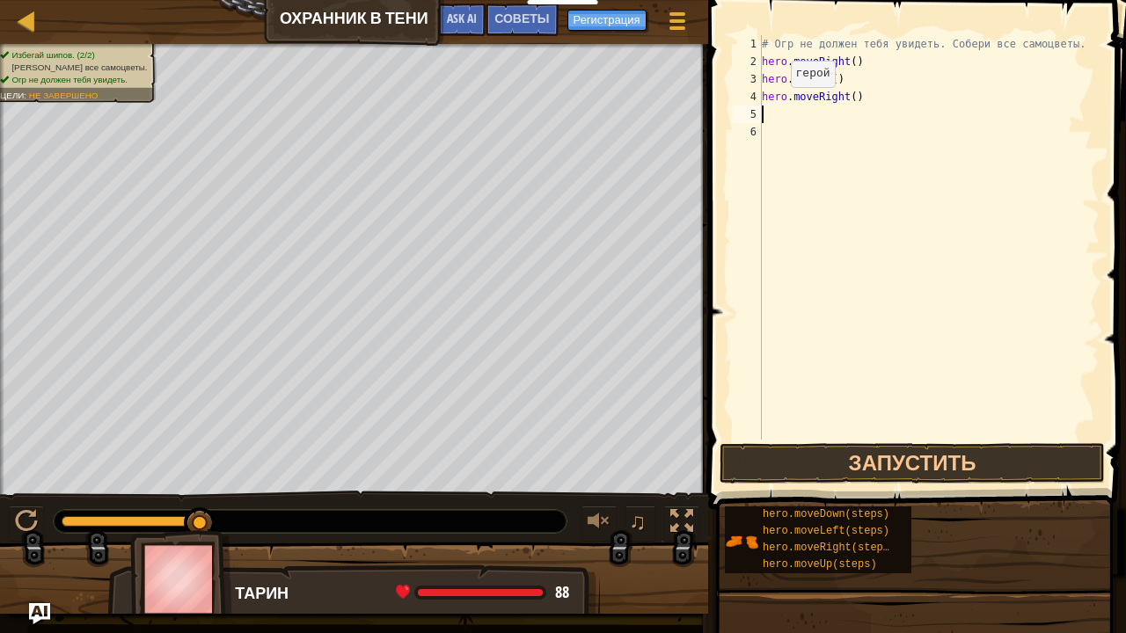
type textarea "h"
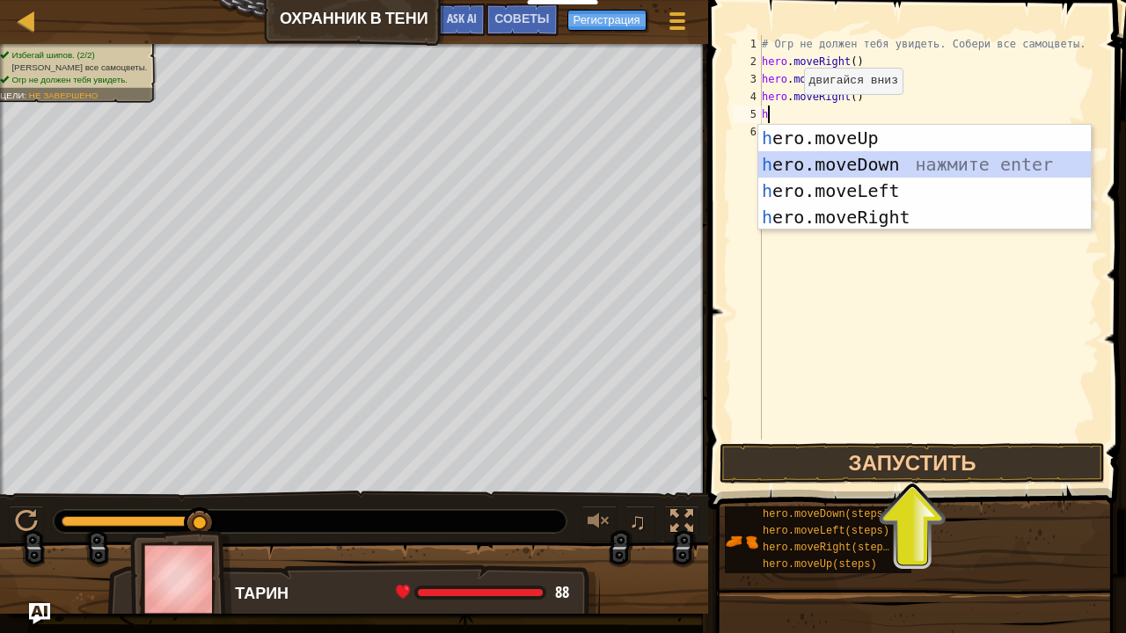
click at [817, 162] on div "h ero.moveUp нажмите enter h ero.moveDown нажмите enter h ero.moveLeft нажмите …" at bounding box center [924, 204] width 333 height 158
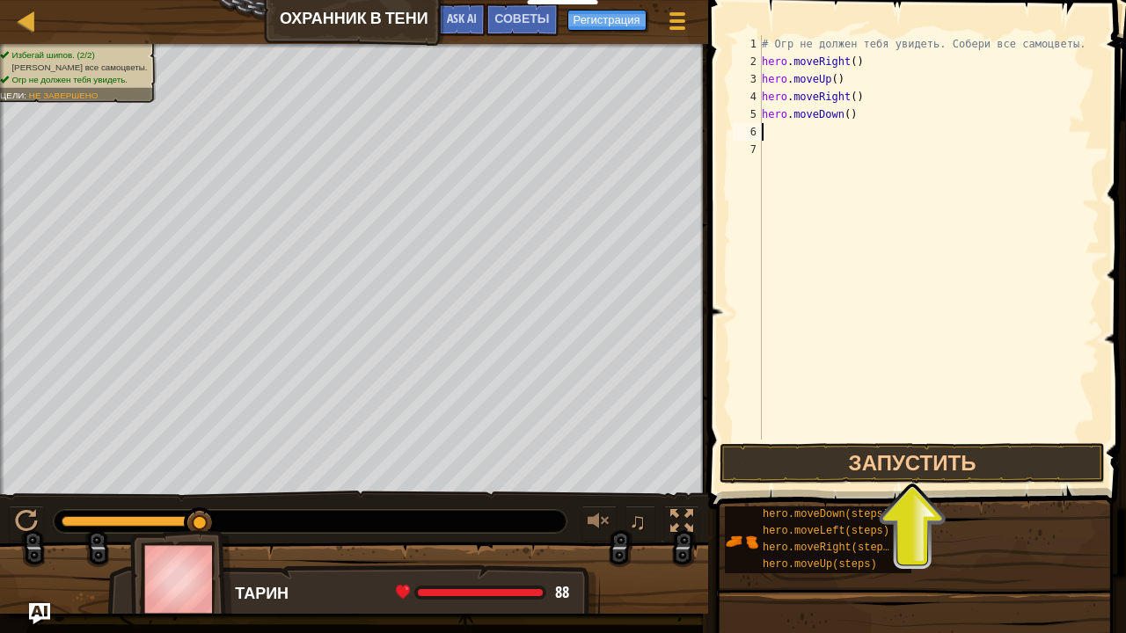
type textarea "h"
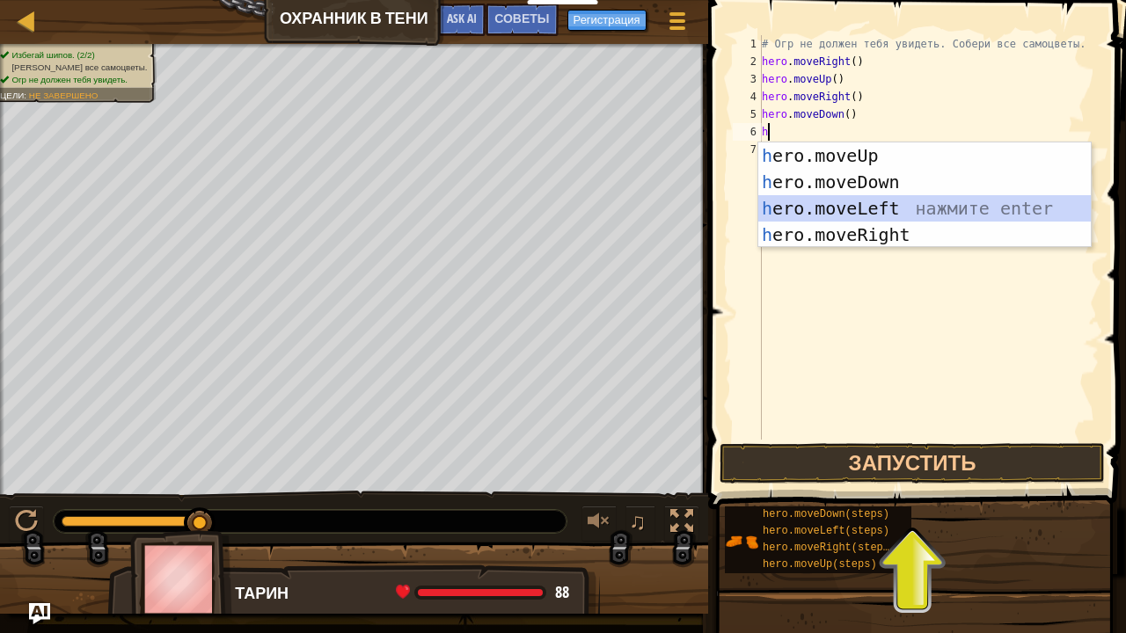
click at [838, 199] on div "h ero.moveUp нажмите enter h ero.moveDown нажмите enter h ero.moveLeft нажмите …" at bounding box center [924, 221] width 333 height 158
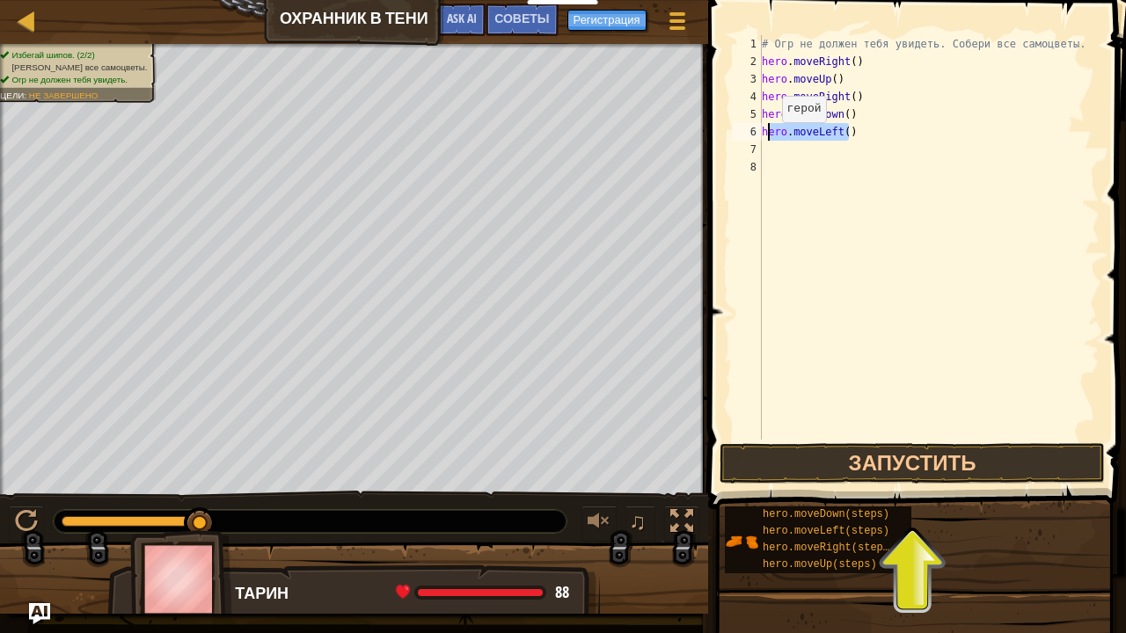
drag, startPoint x: 849, startPoint y: 133, endPoint x: 766, endPoint y: 139, distance: 82.9
click at [766, 139] on div "# Огр не должен тебя увидеть. Собери все самоцветы. hero . moveRight ( ) hero .…" at bounding box center [928, 255] width 341 height 440
type textarea "h"
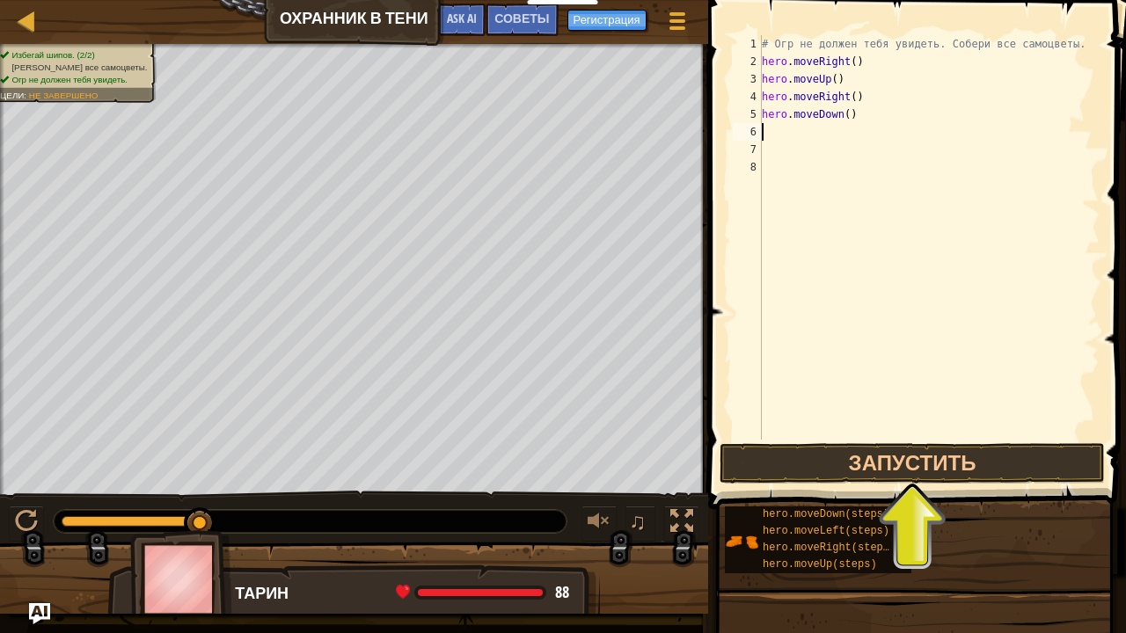
type textarea "h"
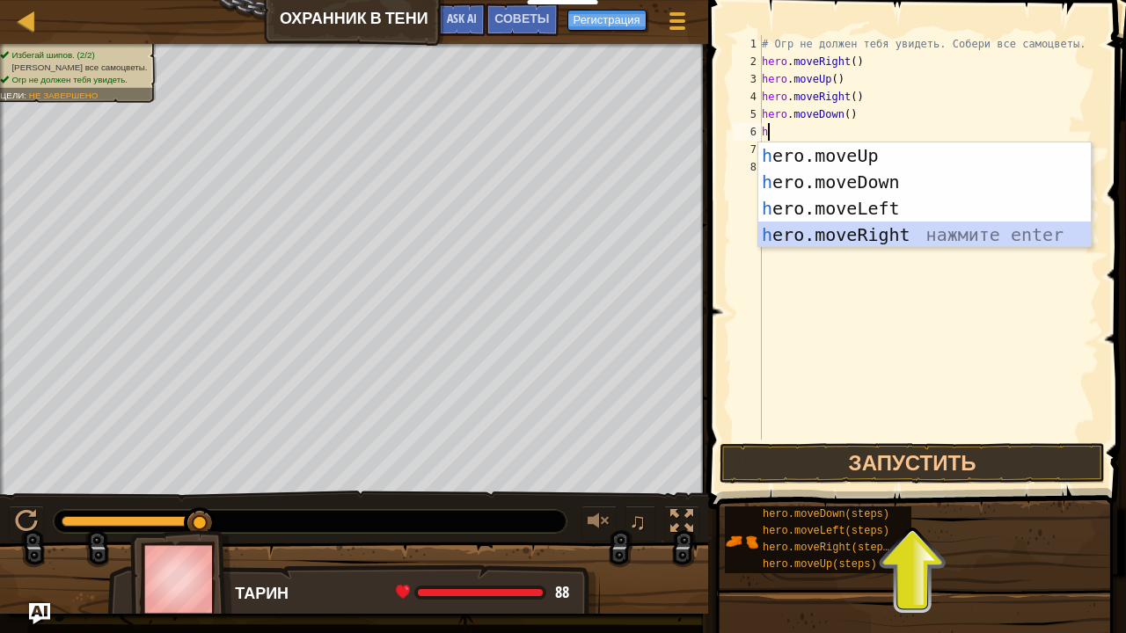
click at [806, 241] on div "h ero.moveUp нажмите enter h ero.moveDown нажмите enter h ero.moveLeft нажмите …" at bounding box center [924, 221] width 333 height 158
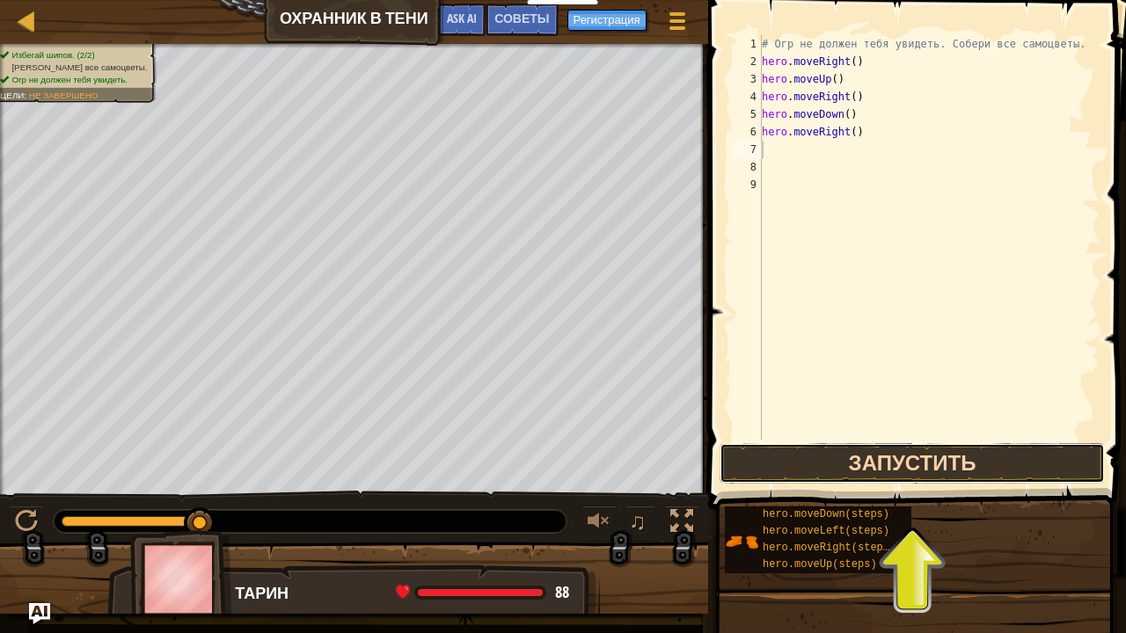
click at [881, 477] on button "Запустить" at bounding box center [912, 463] width 385 height 40
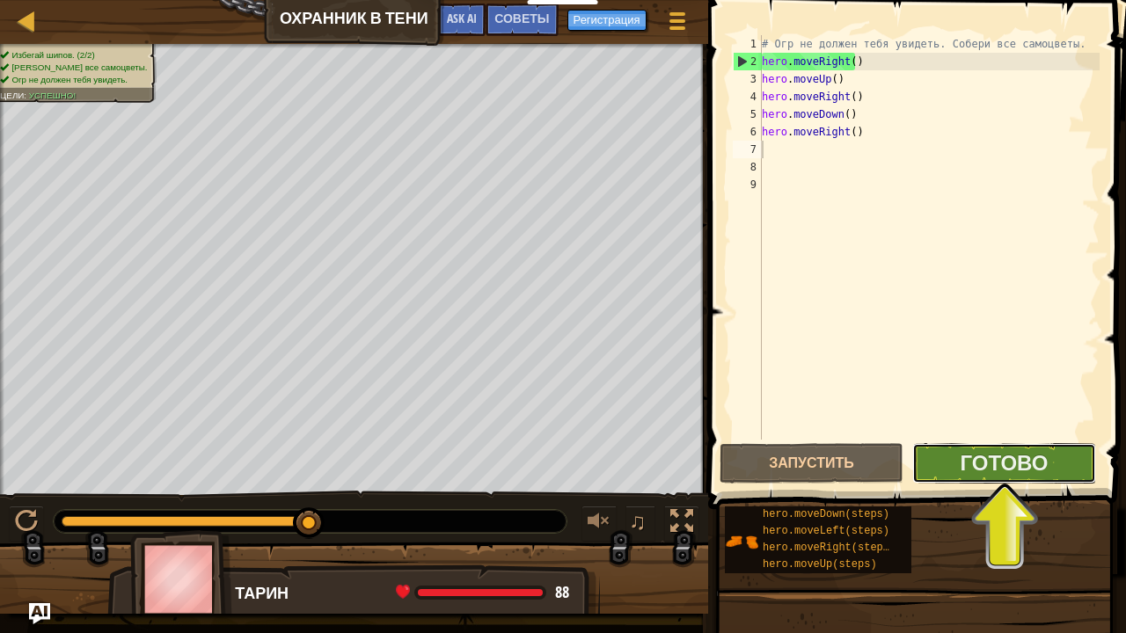
click at [938, 458] on button "Готово" at bounding box center [1004, 463] width 184 height 40
